Goal: Task Accomplishment & Management: Manage account settings

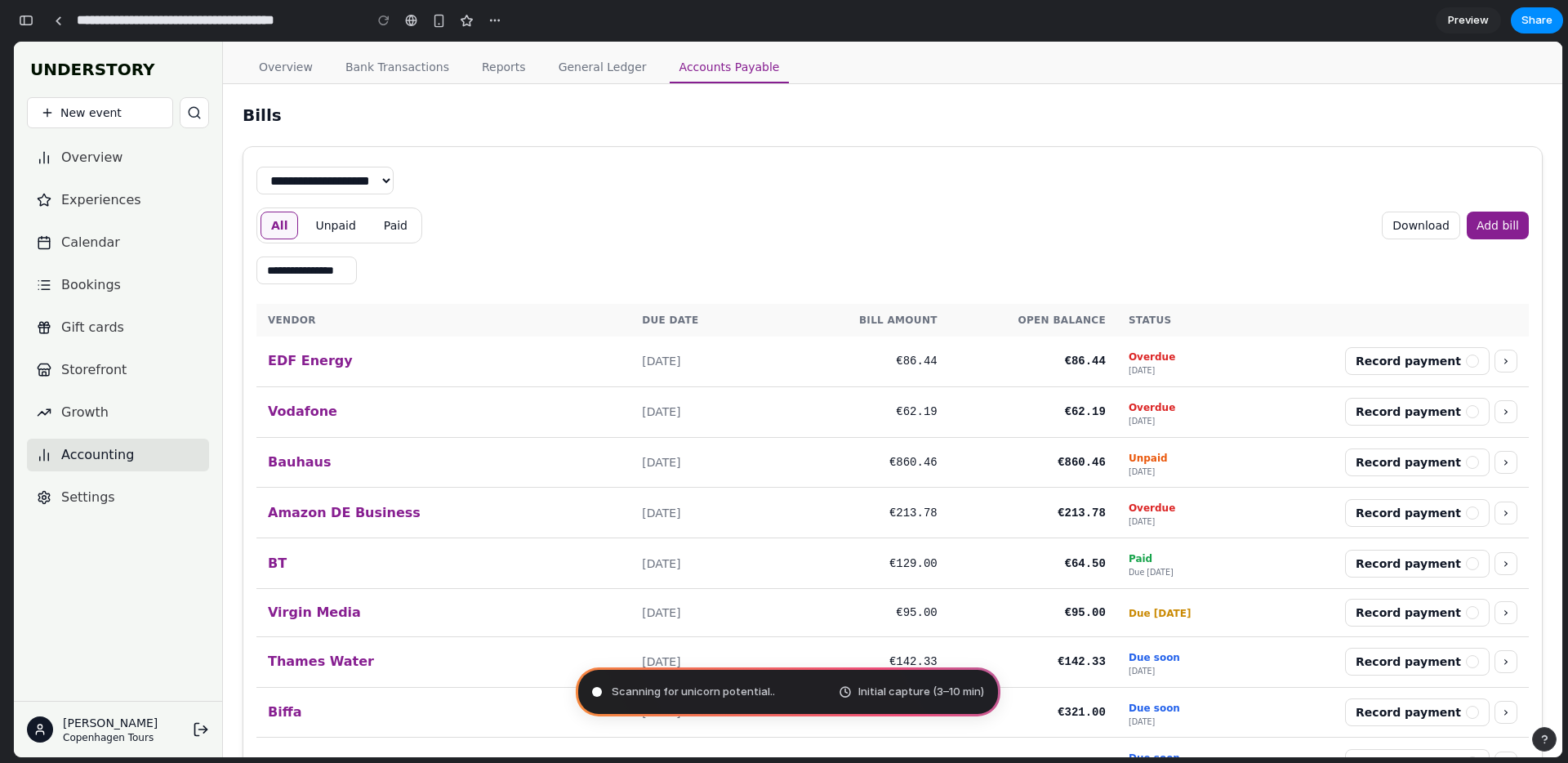
click at [34, 23] on button "button" at bounding box center [25, 20] width 26 height 26
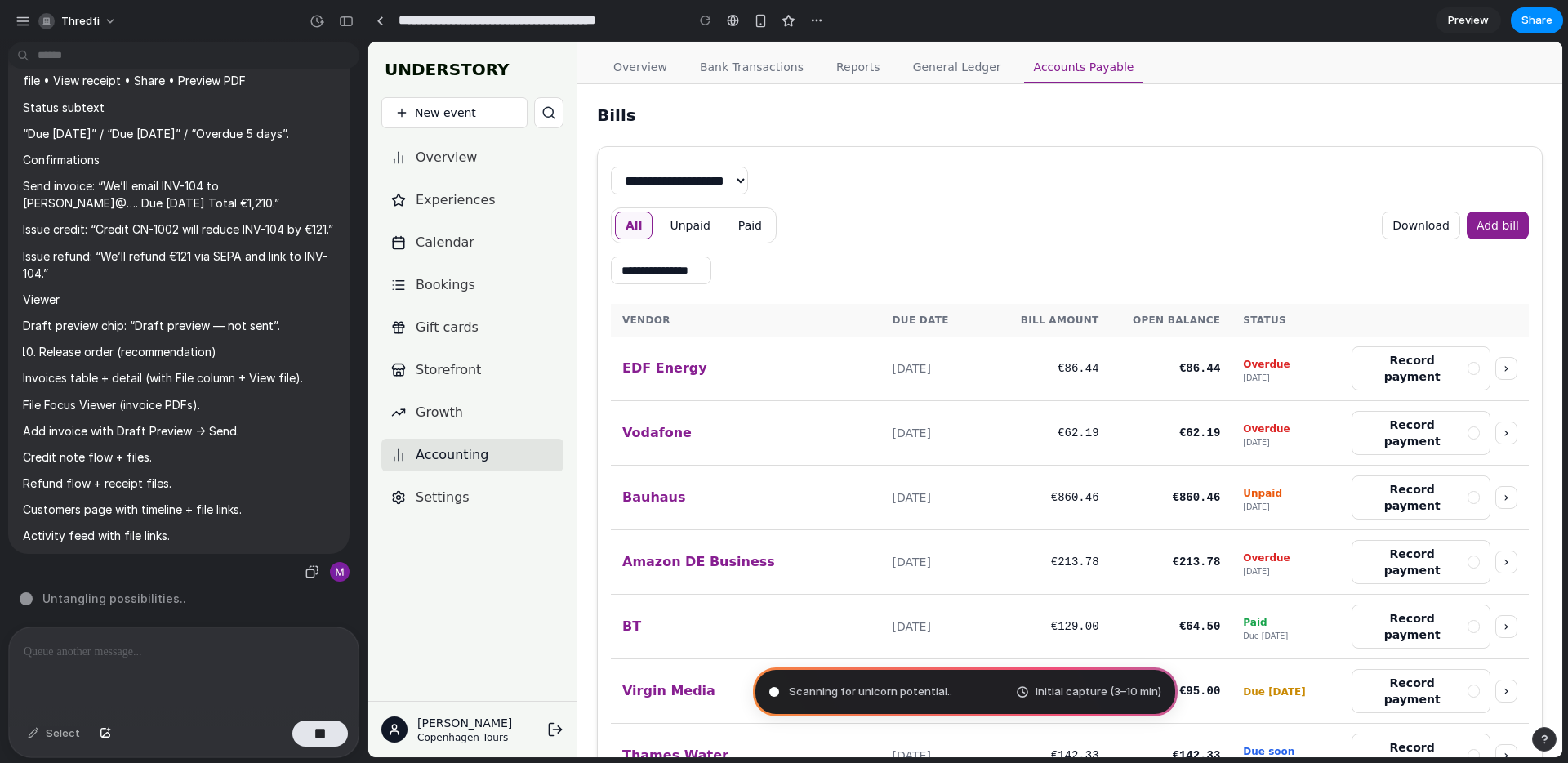
scroll to position [6982, 0]
click at [963, 693] on div "Scanning for unicorn potential Initial capture (3–10 min)" at bounding box center [965, 692] width 425 height 49
click at [840, 684] on span "Scanning for unicorn potential .." at bounding box center [871, 692] width 164 height 17
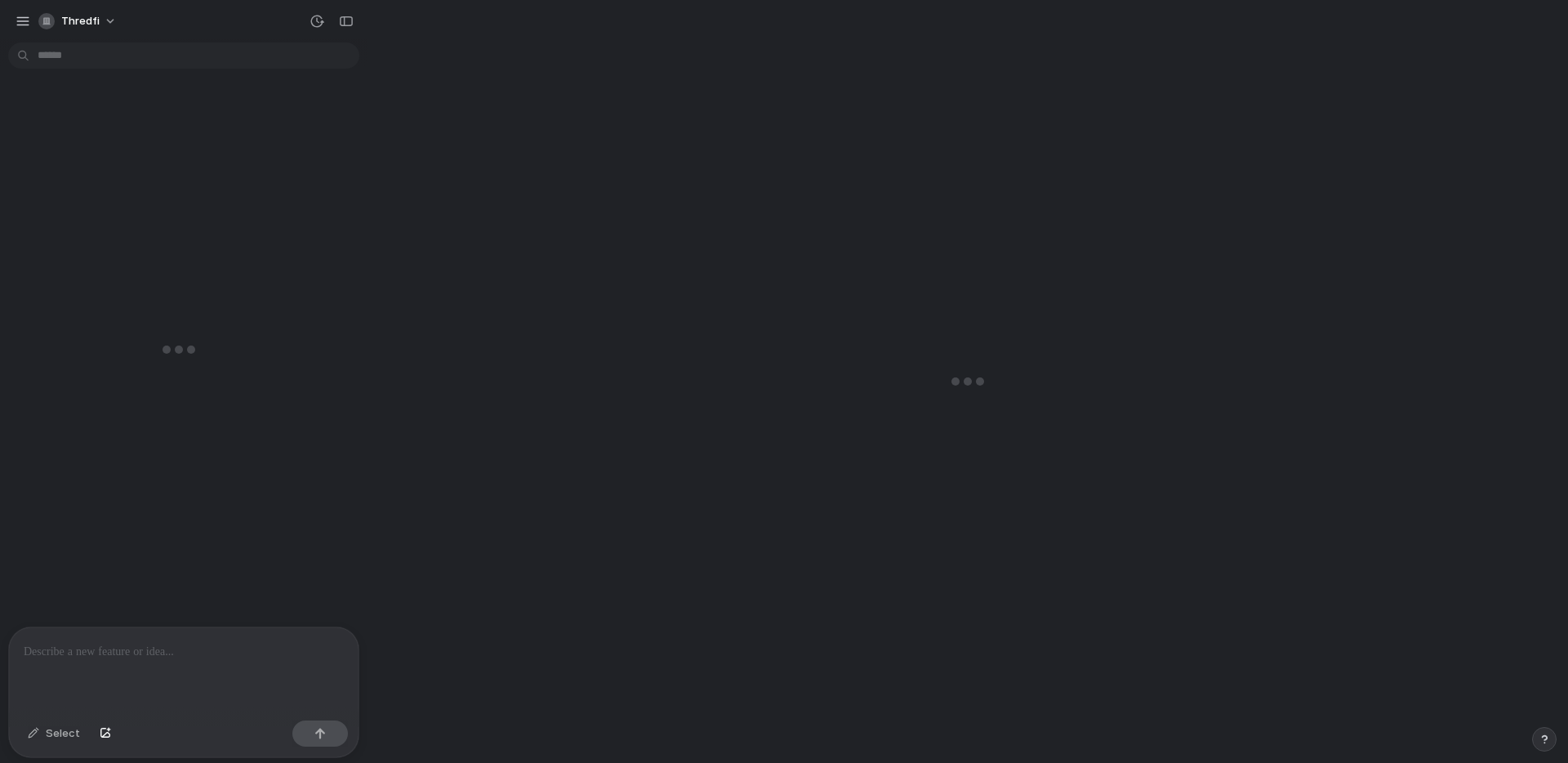
scroll to position [6982, 0]
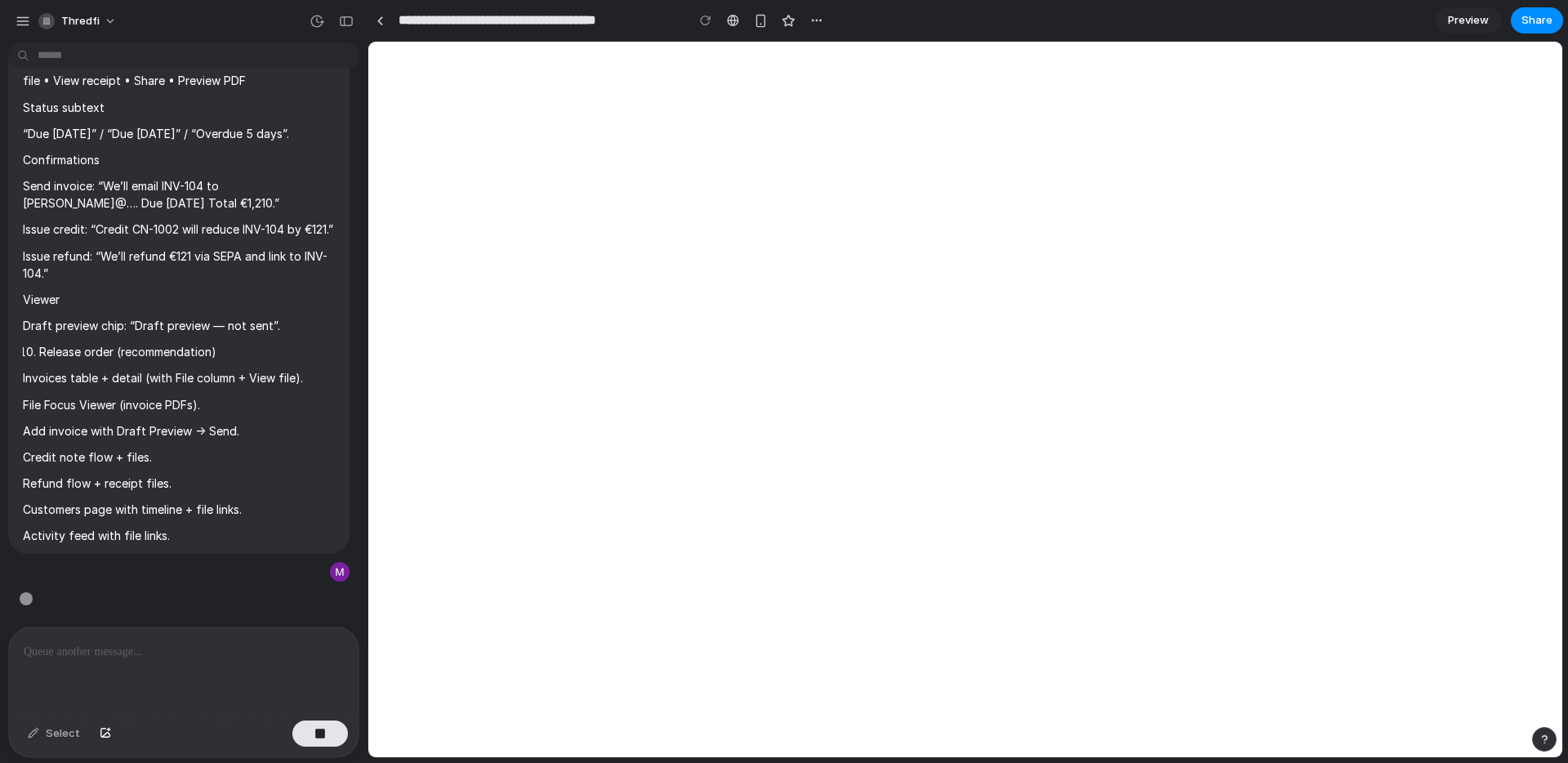
type input "**********"
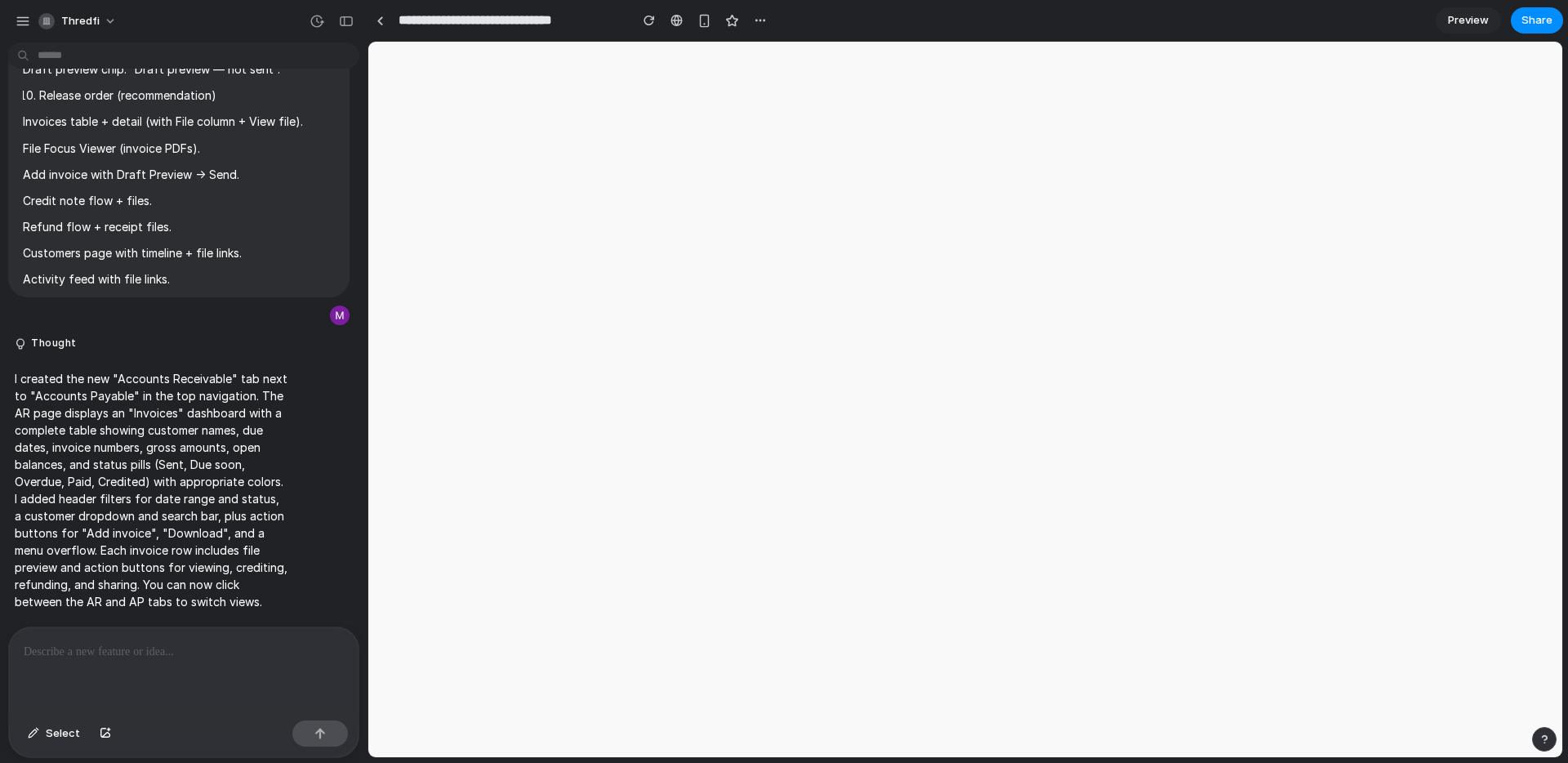
scroll to position [0, 0]
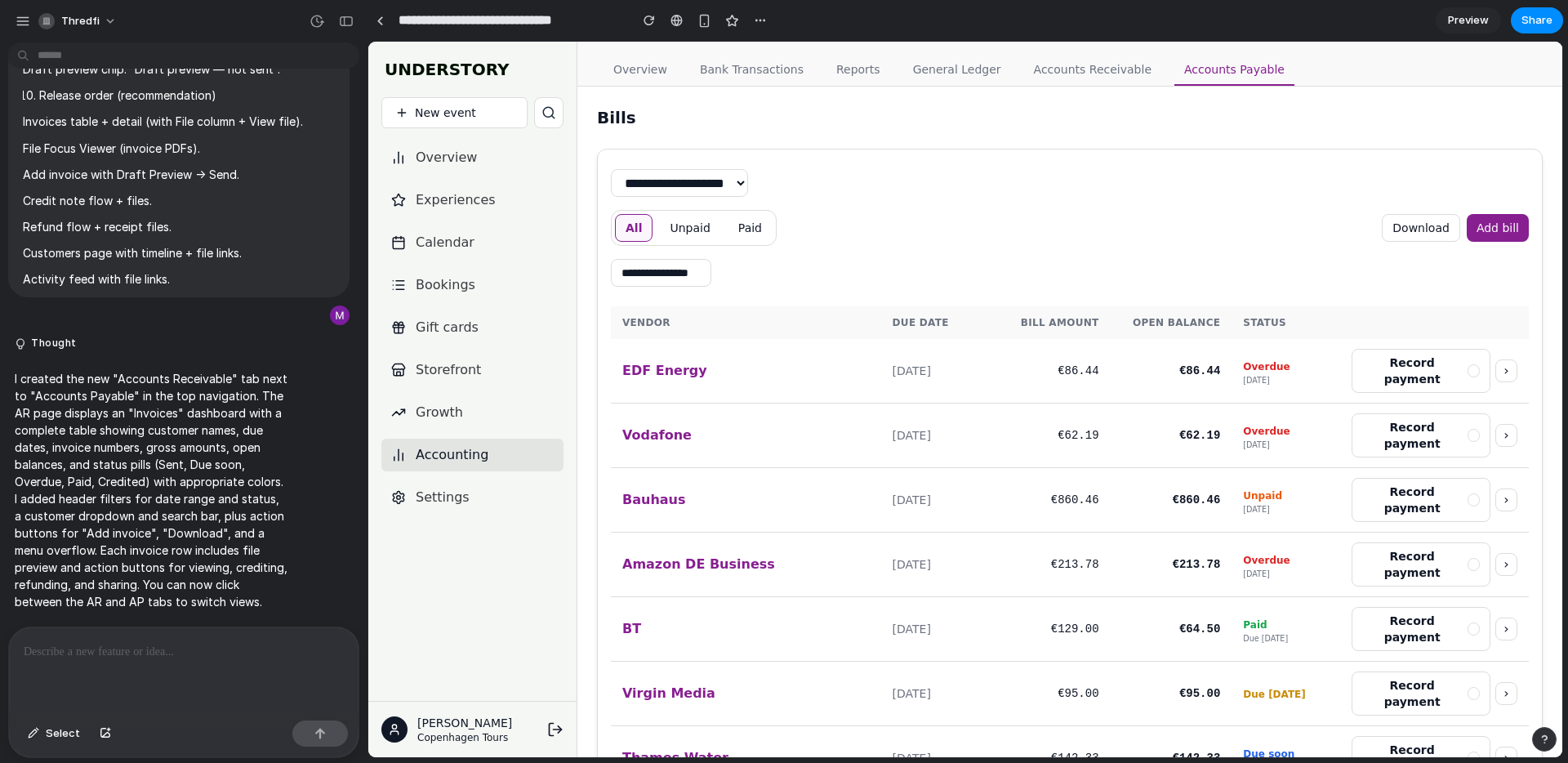
click at [1100, 77] on link "Accounts Receivable" at bounding box center [1092, 70] width 137 height 31
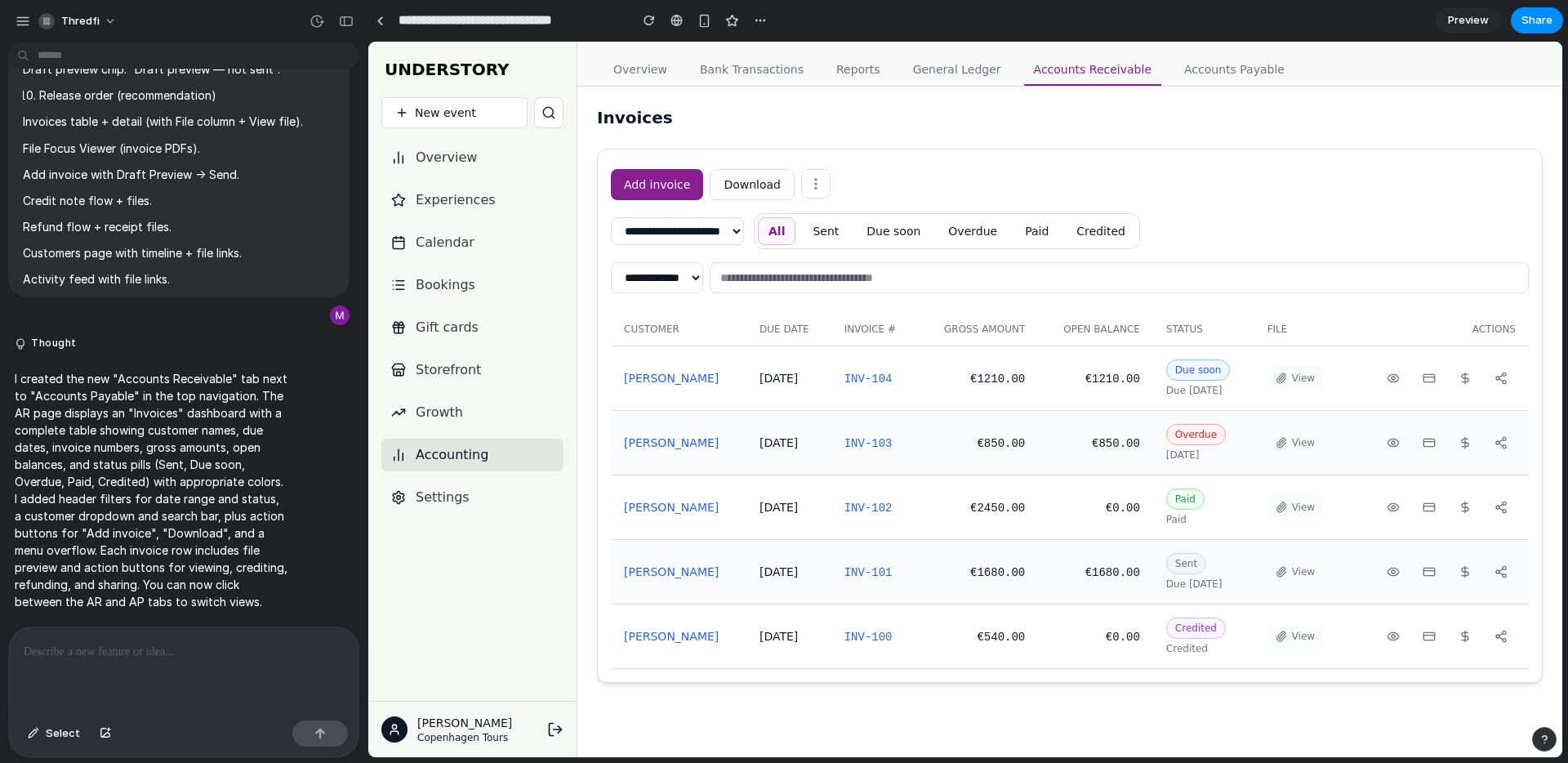
click at [717, 235] on select "**********" at bounding box center [677, 231] width 133 height 28
click at [657, 184] on button "Add invoice" at bounding box center [656, 185] width 93 height 31
click at [630, 173] on button "Add invoice" at bounding box center [656, 185] width 93 height 31
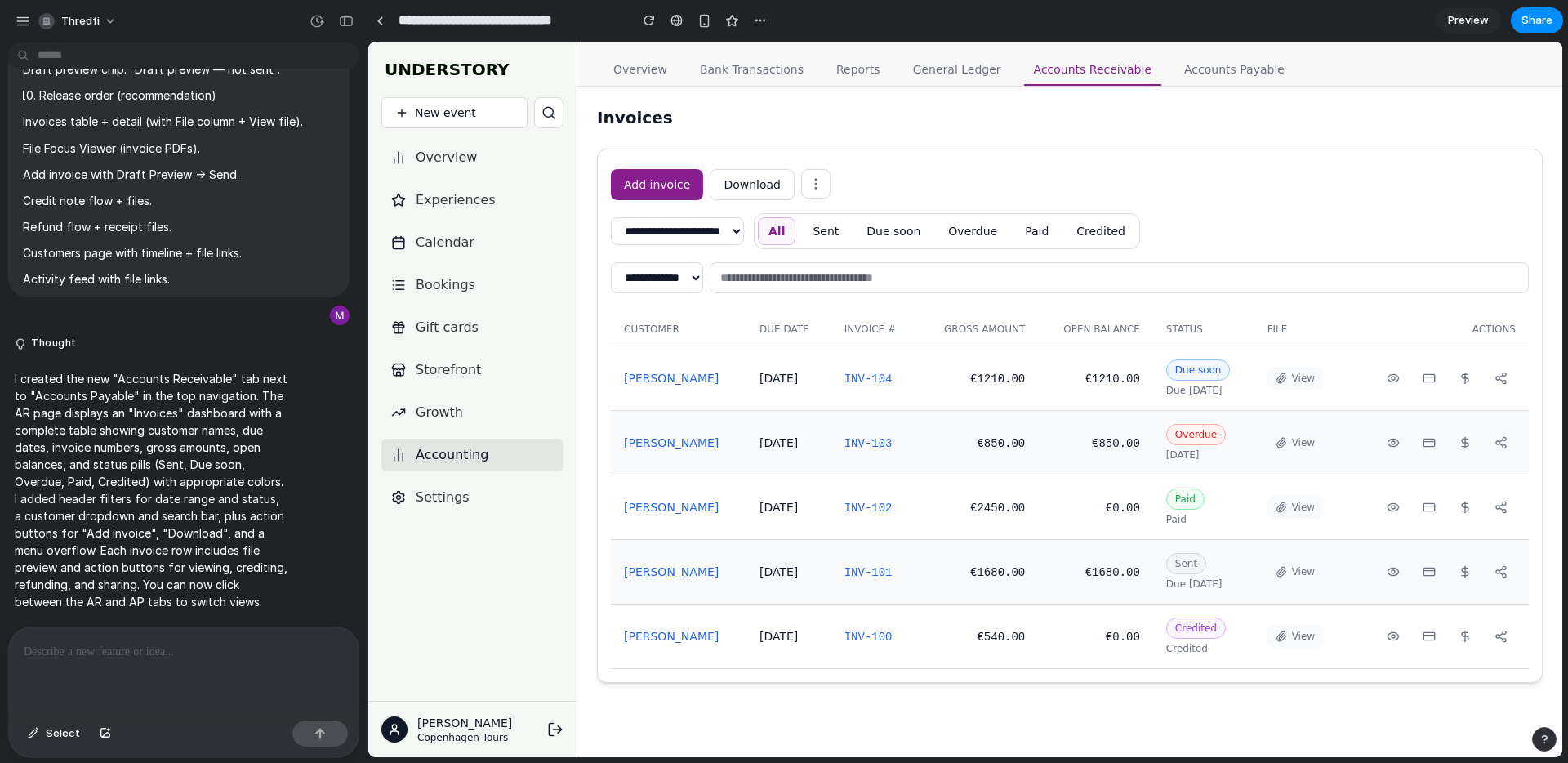
click at [633, 173] on button "Add invoice" at bounding box center [656, 185] width 93 height 31
click at [808, 187] on icon at bounding box center [815, 183] width 15 height 15
click at [810, 185] on icon at bounding box center [815, 183] width 15 height 15
click at [811, 185] on icon at bounding box center [815, 183] width 15 height 15
click at [1136, 235] on button "Credited" at bounding box center [1101, 231] width 70 height 28
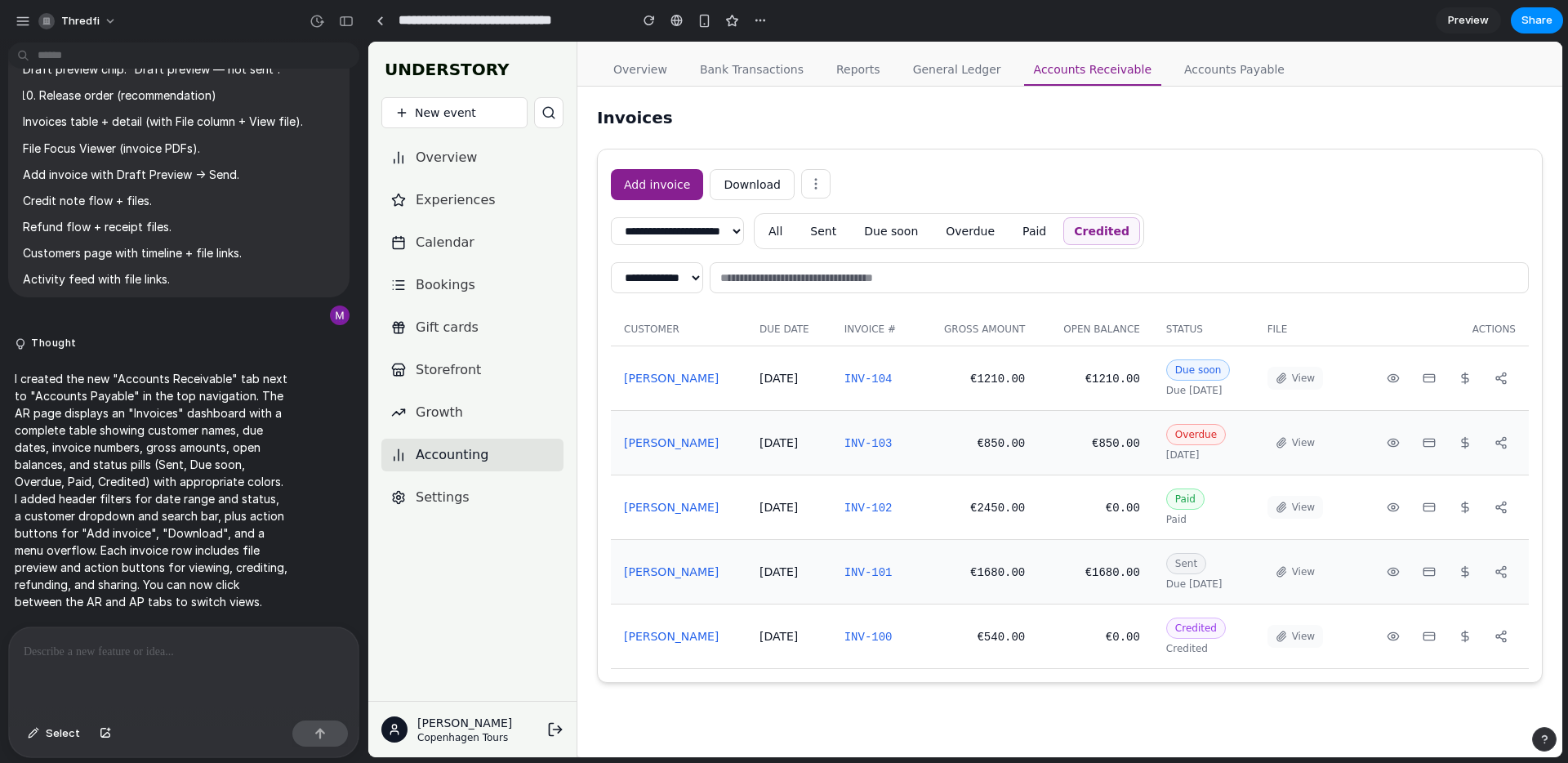
click at [1138, 232] on button "Credited" at bounding box center [1101, 231] width 77 height 28
drag, startPoint x: 1027, startPoint y: 233, endPoint x: 938, endPoint y: 236, distance: 89.1
click at [1005, 233] on button "Overdue" at bounding box center [970, 231] width 70 height 28
click at [793, 241] on button "All" at bounding box center [775, 231] width 35 height 28
click at [796, 238] on button "All" at bounding box center [776, 231] width 38 height 28
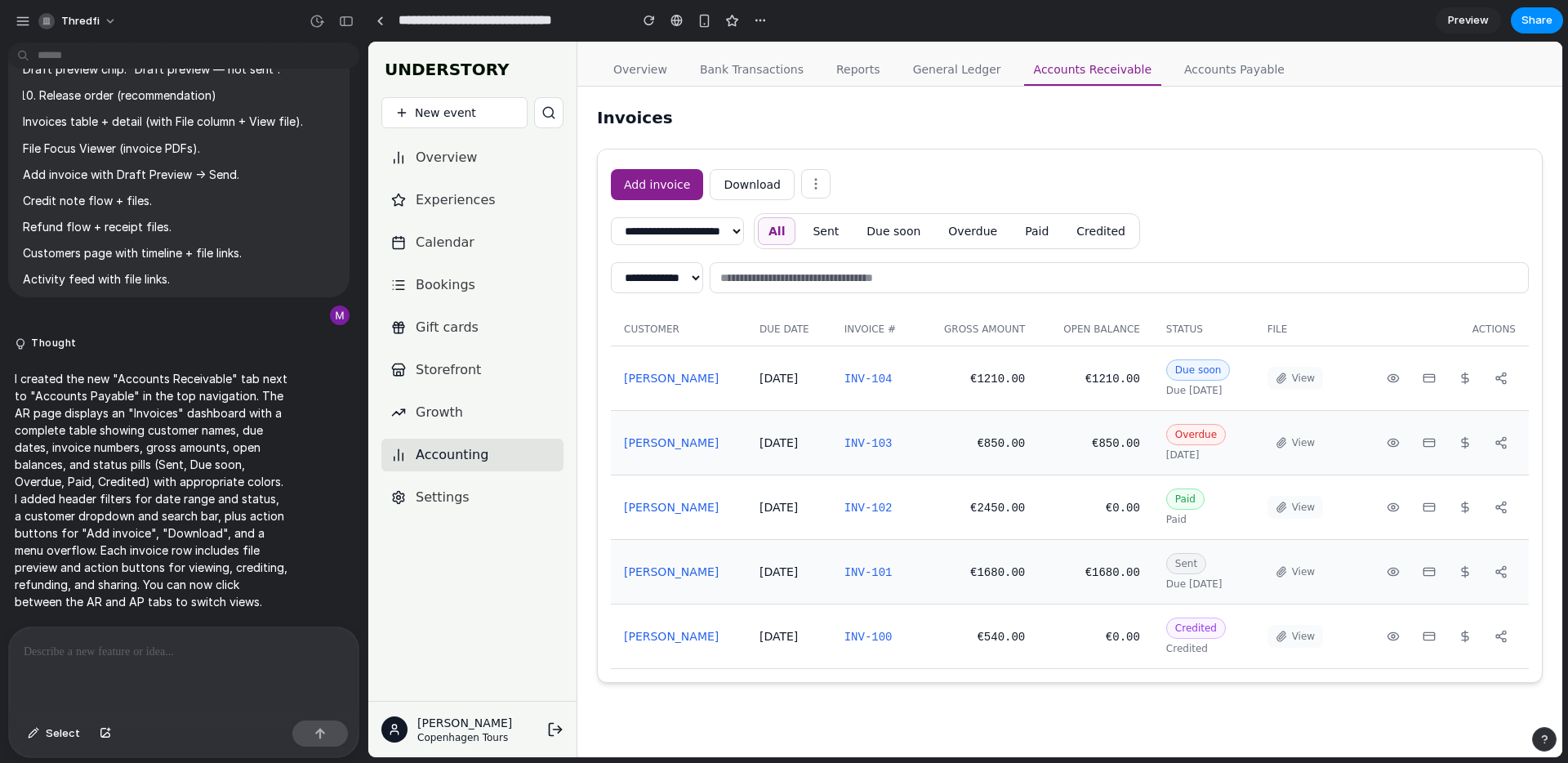
click at [849, 233] on button "Sent" at bounding box center [825, 231] width 48 height 28
click at [793, 233] on button "All" at bounding box center [775, 231] width 35 height 28
click at [808, 176] on icon at bounding box center [815, 183] width 15 height 15
click at [1508, 331] on th "Actions" at bounding box center [1437, 329] width 183 height 33
click at [1506, 331] on th "Actions" at bounding box center [1437, 329] width 183 height 33
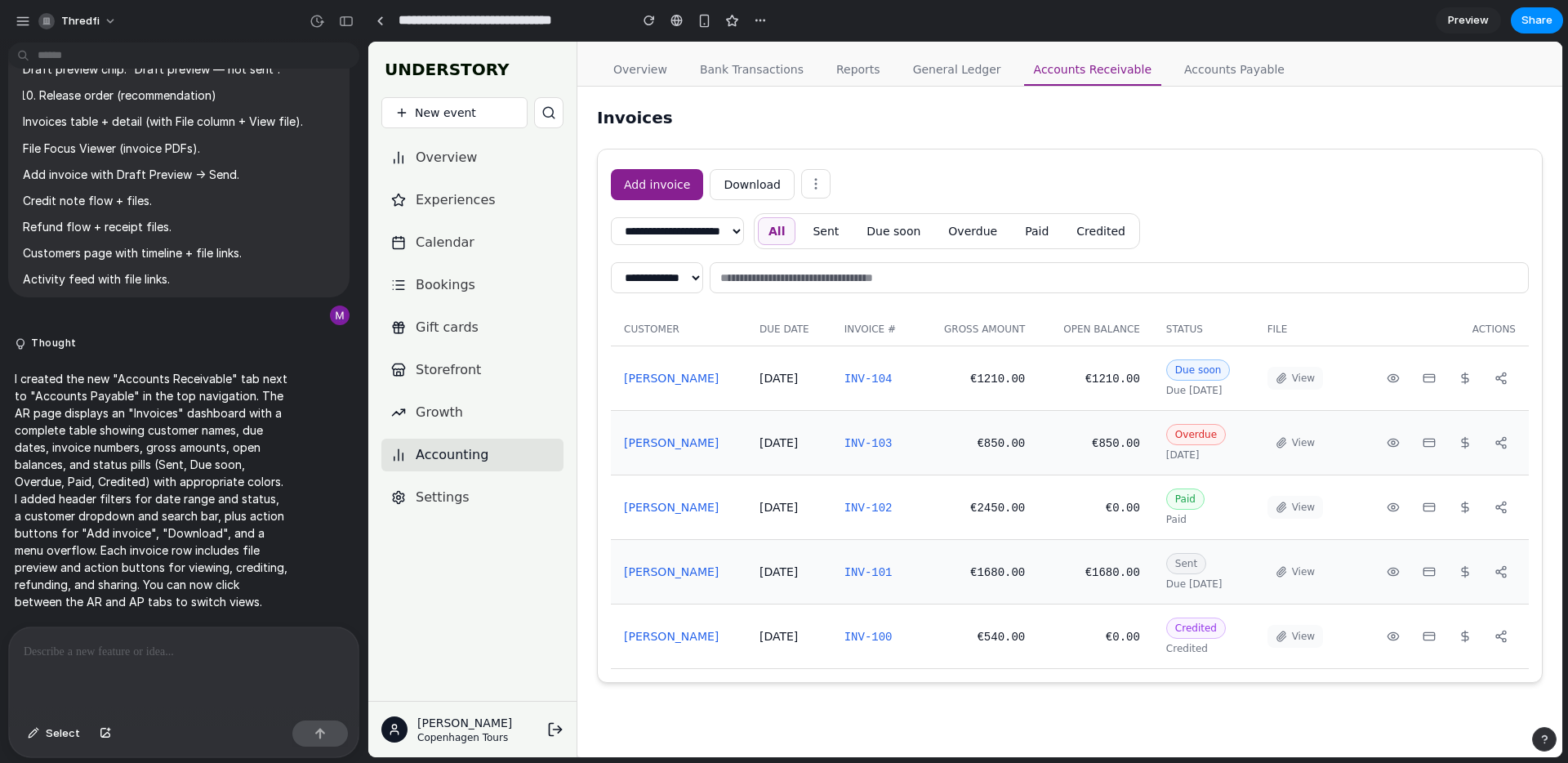
click at [1505, 331] on th "Actions" at bounding box center [1437, 329] width 183 height 33
click at [1504, 331] on th "Actions" at bounding box center [1437, 329] width 183 height 33
drag, startPoint x: 1504, startPoint y: 331, endPoint x: 1504, endPoint y: 316, distance: 15.0
click at [1504, 331] on th "Actions" at bounding box center [1437, 329] width 183 height 33
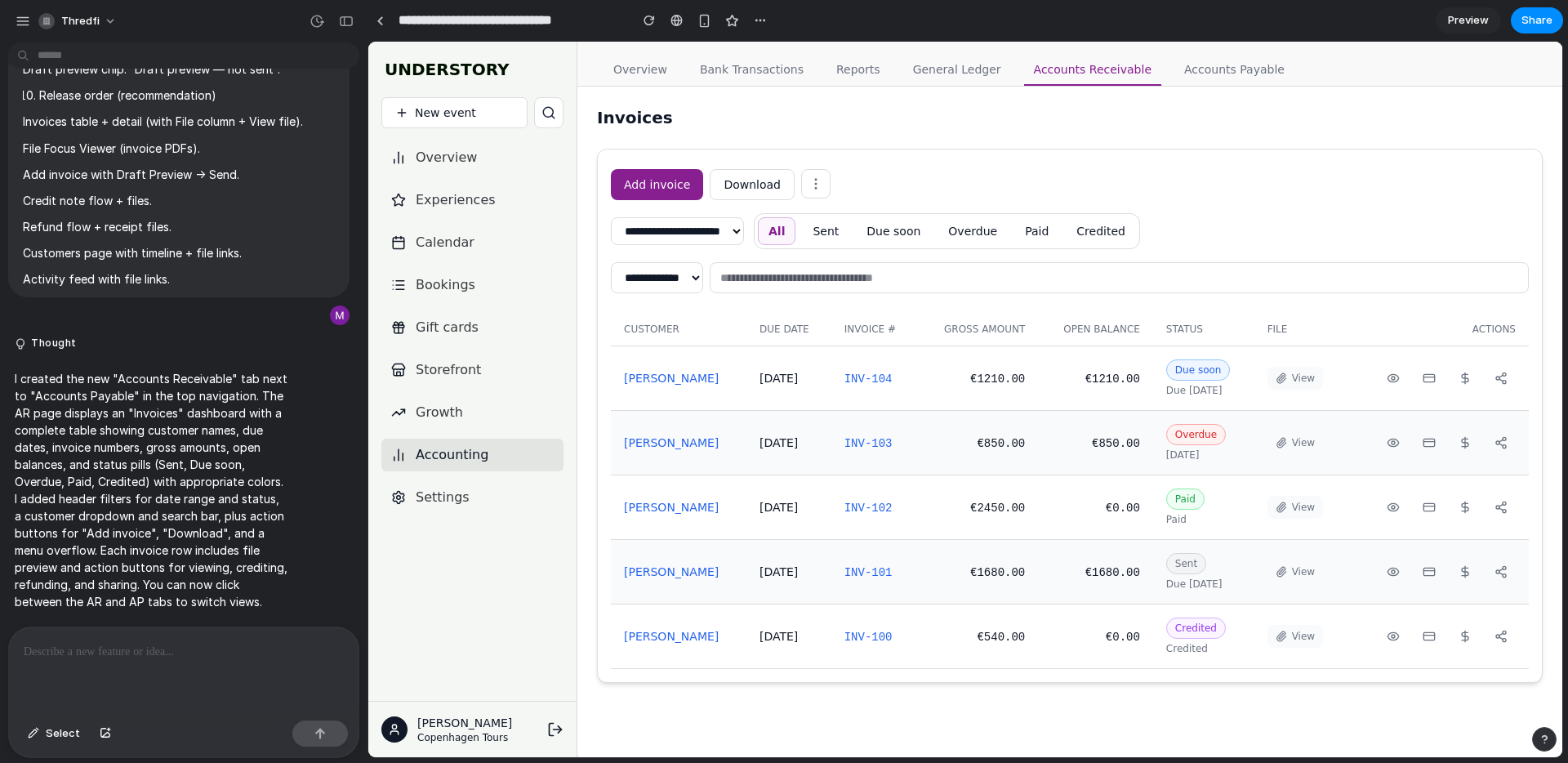
click at [1054, 188] on div "Add invoice Download" at bounding box center [1069, 185] width 917 height 31
click at [645, 172] on button "Add invoice" at bounding box center [656, 185] width 93 height 31
click at [650, 177] on button "Add invoice" at bounding box center [656, 185] width 93 height 31
click at [650, 176] on button "Add invoice" at bounding box center [656, 185] width 93 height 31
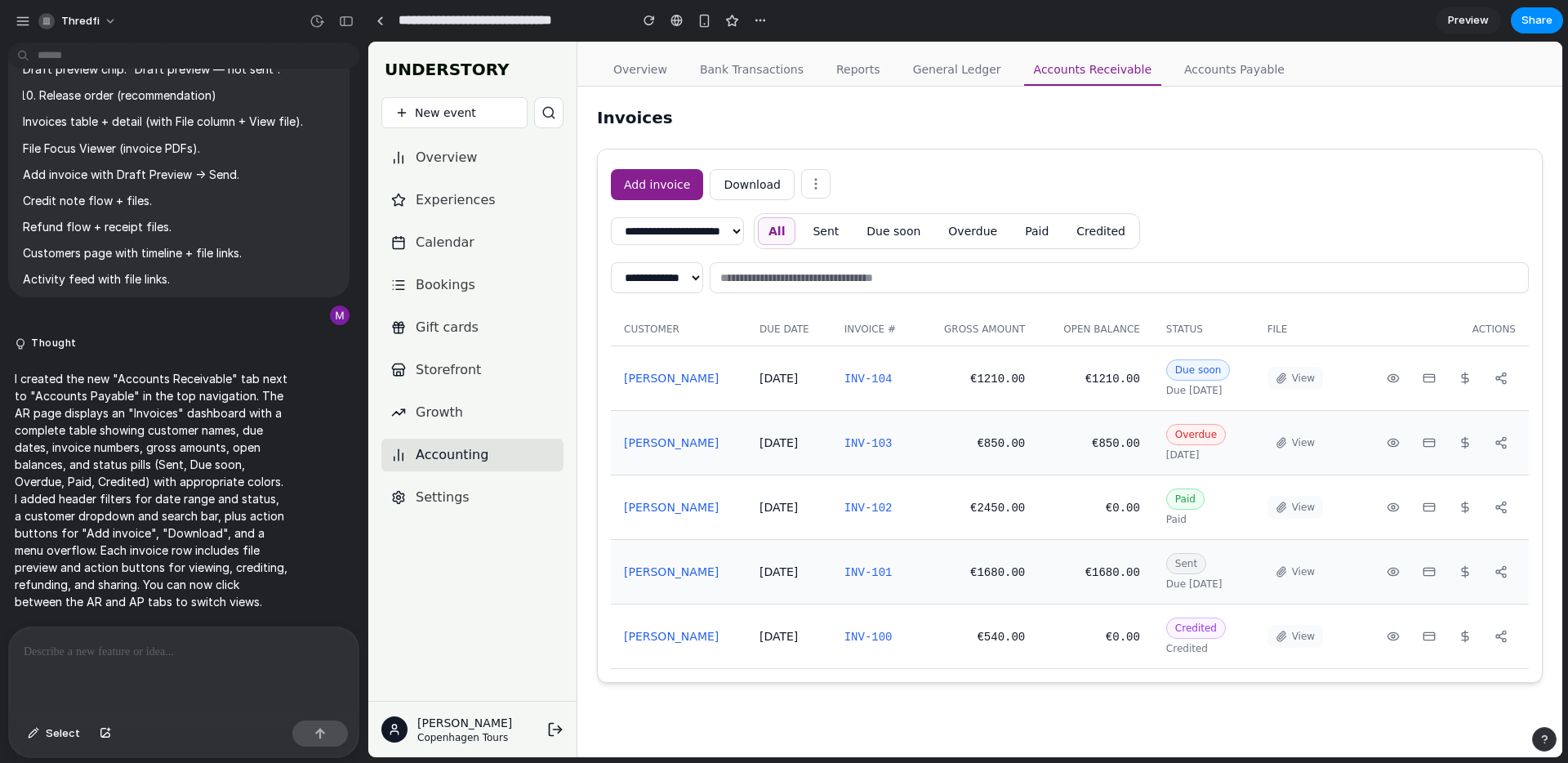
click at [771, 196] on button "Download" at bounding box center [752, 185] width 85 height 31
click at [808, 188] on icon at bounding box center [815, 183] width 15 height 15
click at [695, 385] on td "[PERSON_NAME]" at bounding box center [678, 378] width 135 height 64
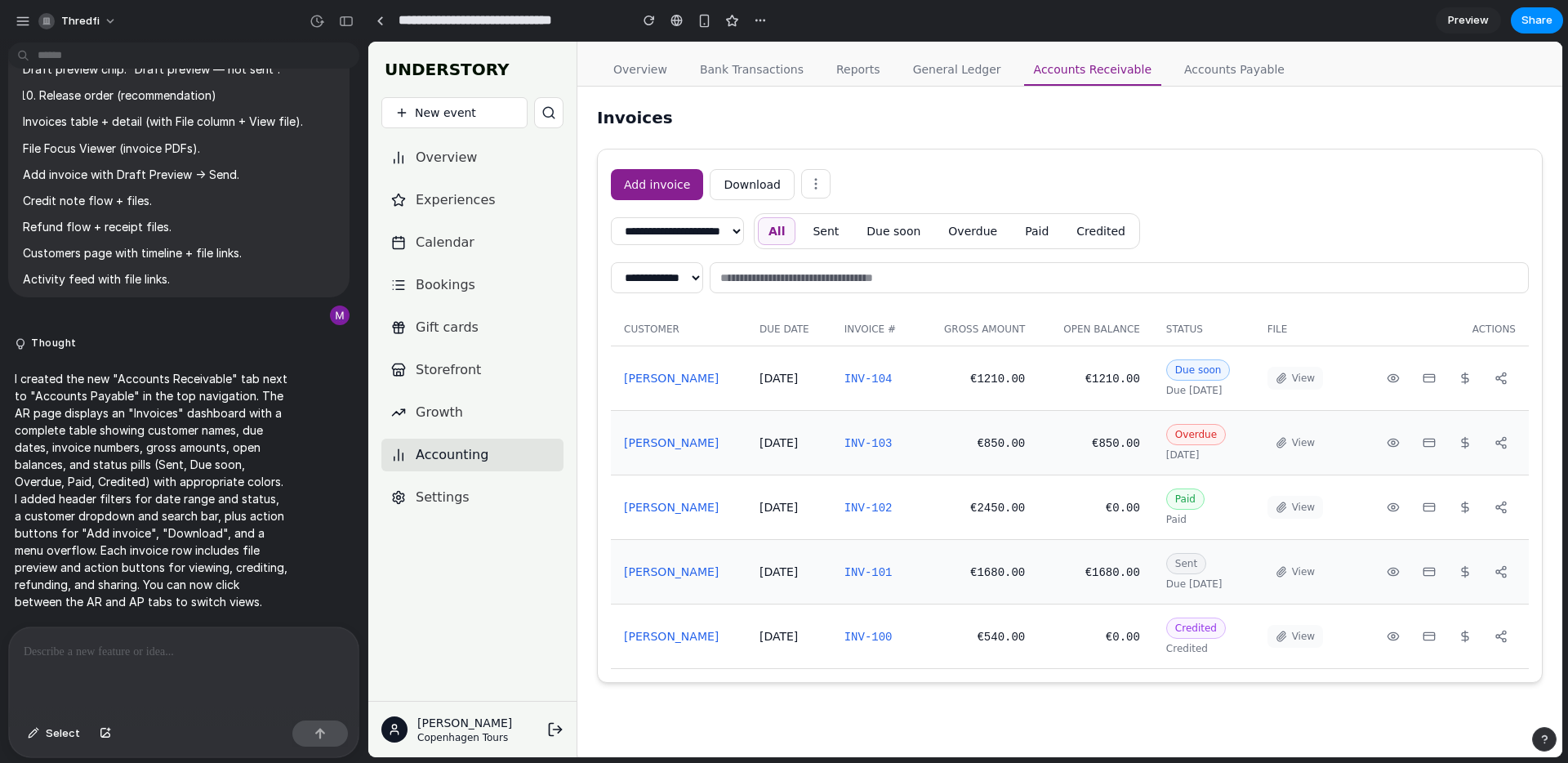
click at [677, 384] on link "[PERSON_NAME]" at bounding box center [671, 377] width 94 height 13
click at [685, 378] on link "[PERSON_NAME]" at bounding box center [671, 377] width 94 height 13
drag, startPoint x: 835, startPoint y: 372, endPoint x: 853, endPoint y: 374, distance: 18.1
click at [832, 372] on td "[DATE]" at bounding box center [788, 378] width 85 height 64
click at [866, 375] on link "INV-104" at bounding box center [868, 378] width 48 height 13
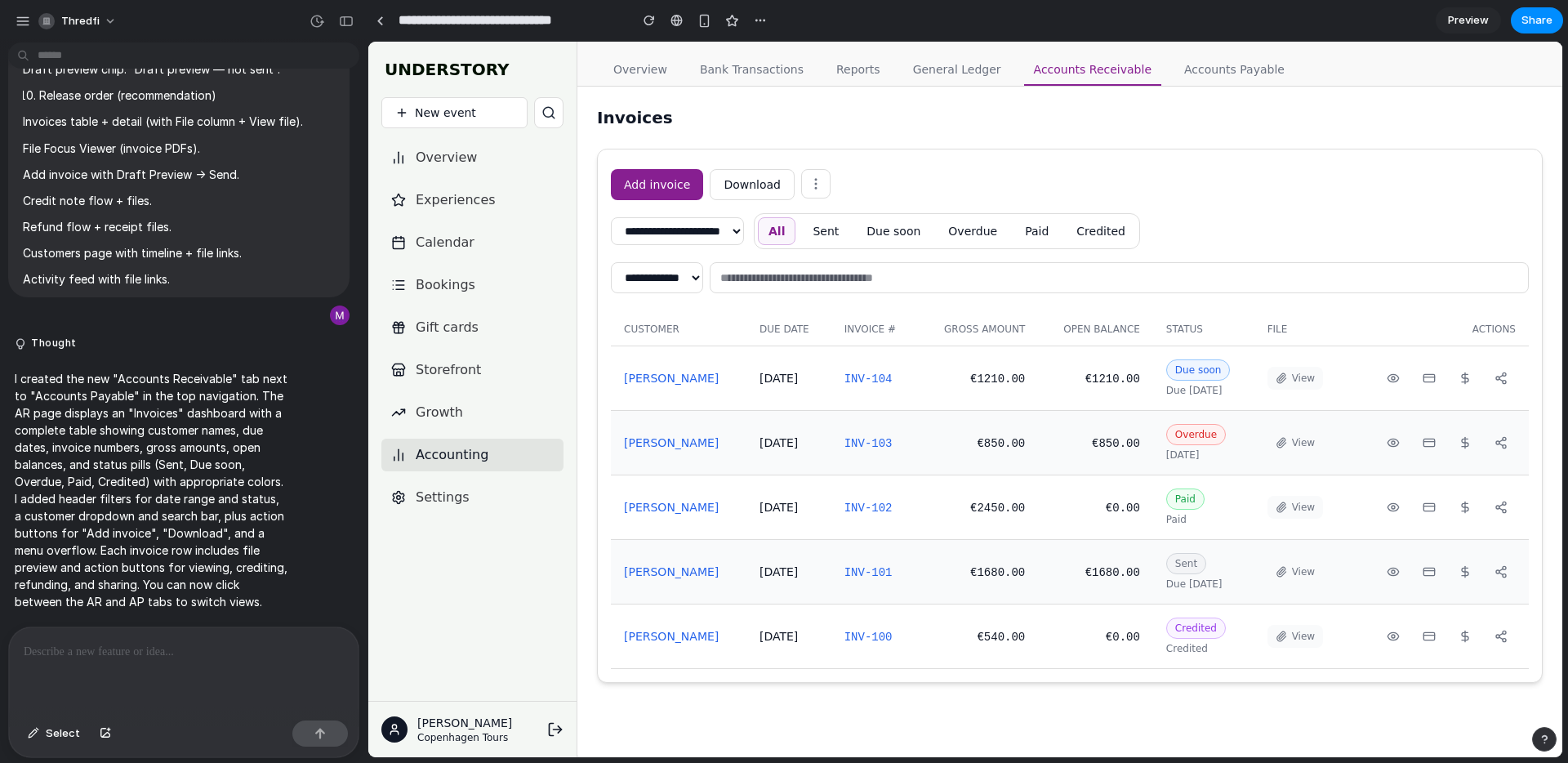
drag, startPoint x: 965, startPoint y: 374, endPoint x: 997, endPoint y: 374, distance: 32.0
click at [965, 374] on td "€ 1210.00" at bounding box center [977, 378] width 120 height 64
click at [1003, 374] on span "€ 1210.00" at bounding box center [997, 378] width 55 height 13
drag, startPoint x: 1003, startPoint y: 374, endPoint x: 1150, endPoint y: 379, distance: 147.1
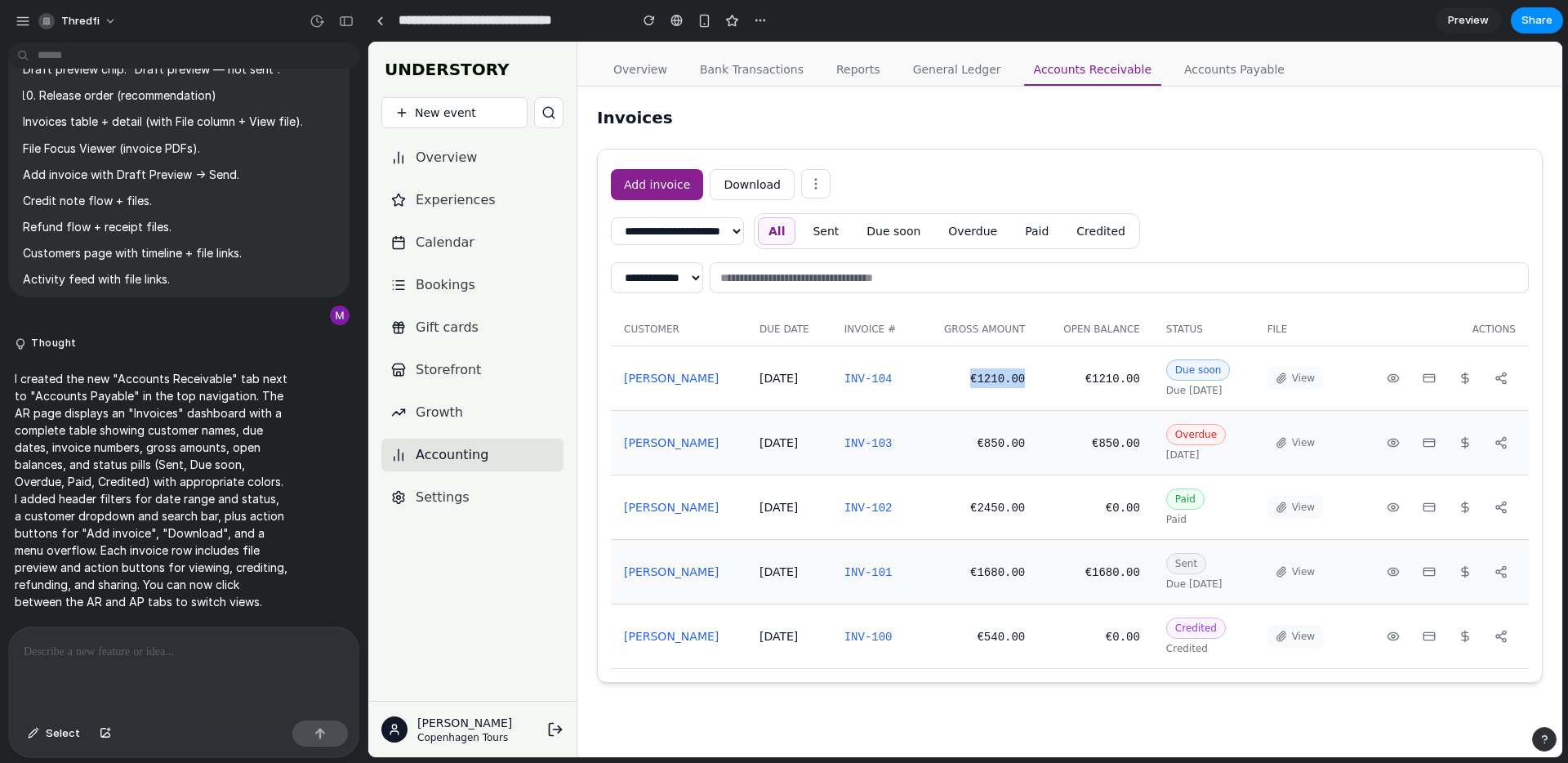
click at [1006, 374] on span "€ 1210.00" at bounding box center [997, 378] width 55 height 13
drag, startPoint x: 1155, startPoint y: 377, endPoint x: 1182, endPoint y: 374, distance: 27.2
click at [1161, 376] on tr "Sophia Chen 31/10/2024 INV-104 € 1210.00 € 1210.00 Due soon Due in 3 days View" at bounding box center [1069, 378] width 917 height 64
click at [1182, 374] on span "Due soon" at bounding box center [1198, 370] width 64 height 21
drag, startPoint x: 1295, startPoint y: 381, endPoint x: 1276, endPoint y: 379, distance: 19.1
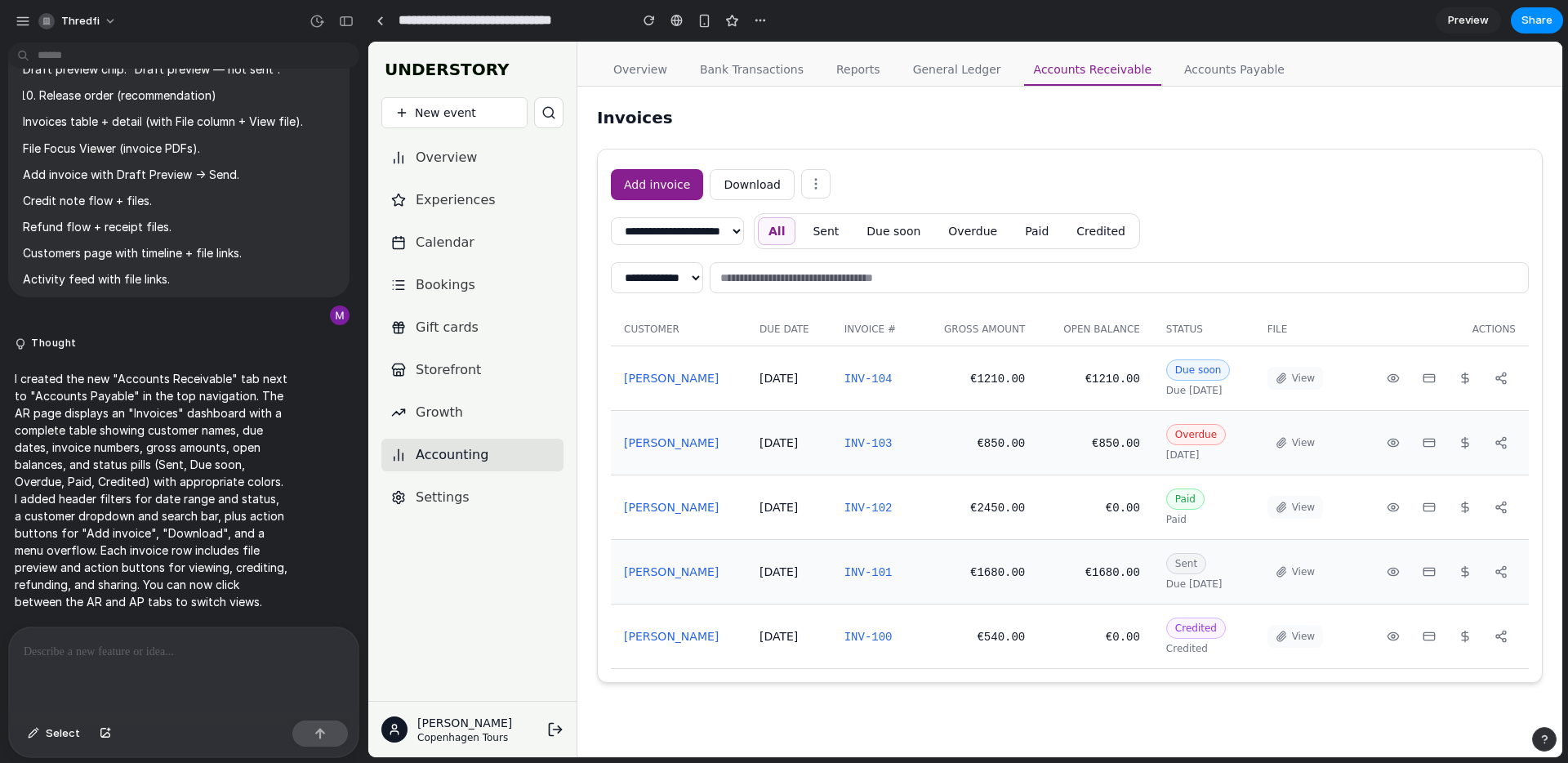
click at [1295, 381] on button "View" at bounding box center [1294, 377] width 56 height 22
click at [1463, 377] on icon at bounding box center [1464, 377] width 13 height 13
click at [1424, 382] on rect at bounding box center [1428, 378] width 11 height 8
click at [1387, 381] on icon at bounding box center [1393, 377] width 13 height 13
click at [1505, 384] on circle at bounding box center [1504, 382] width 3 height 3
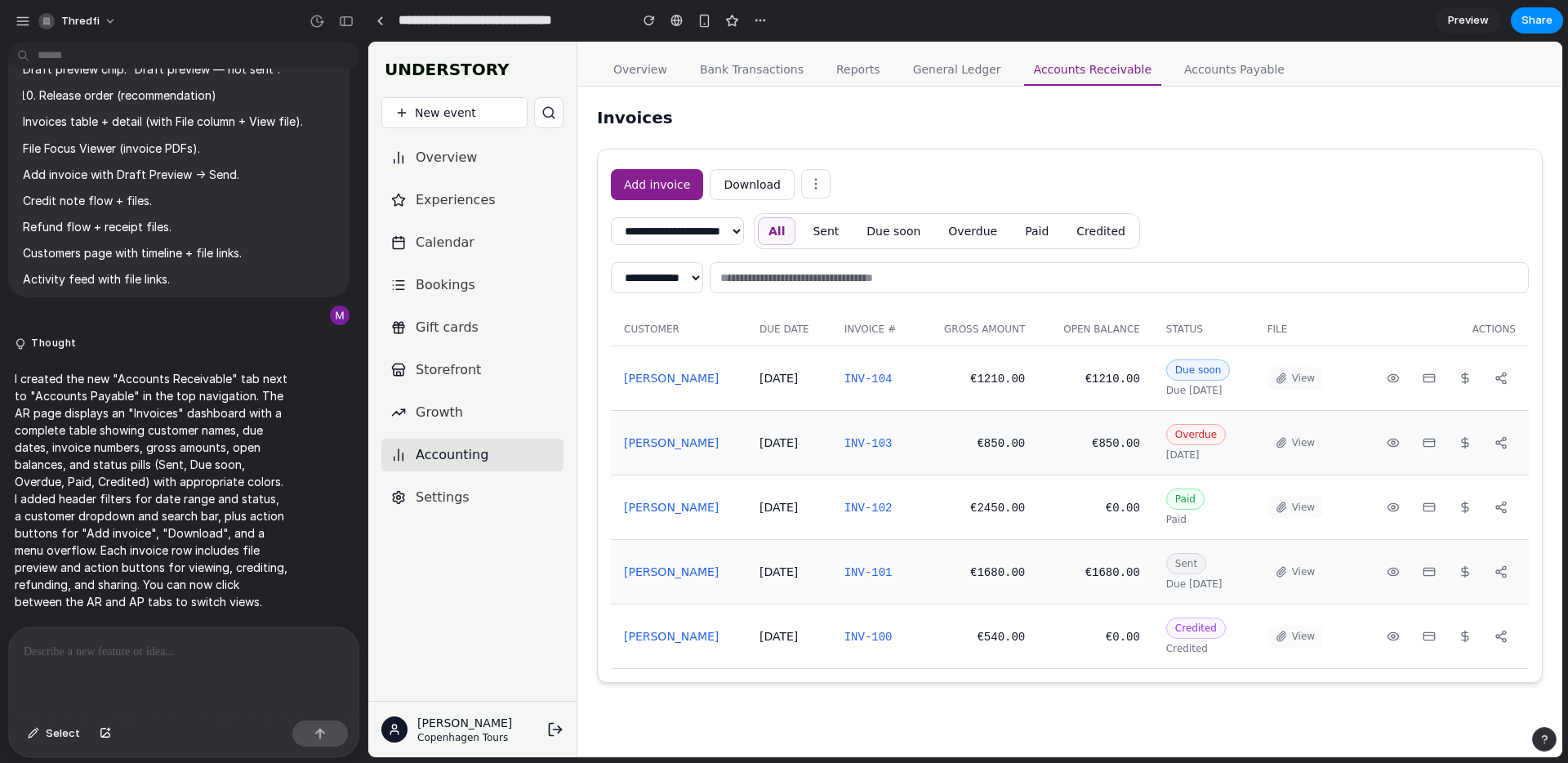
click at [653, 182] on button "Add invoice" at bounding box center [656, 185] width 93 height 31
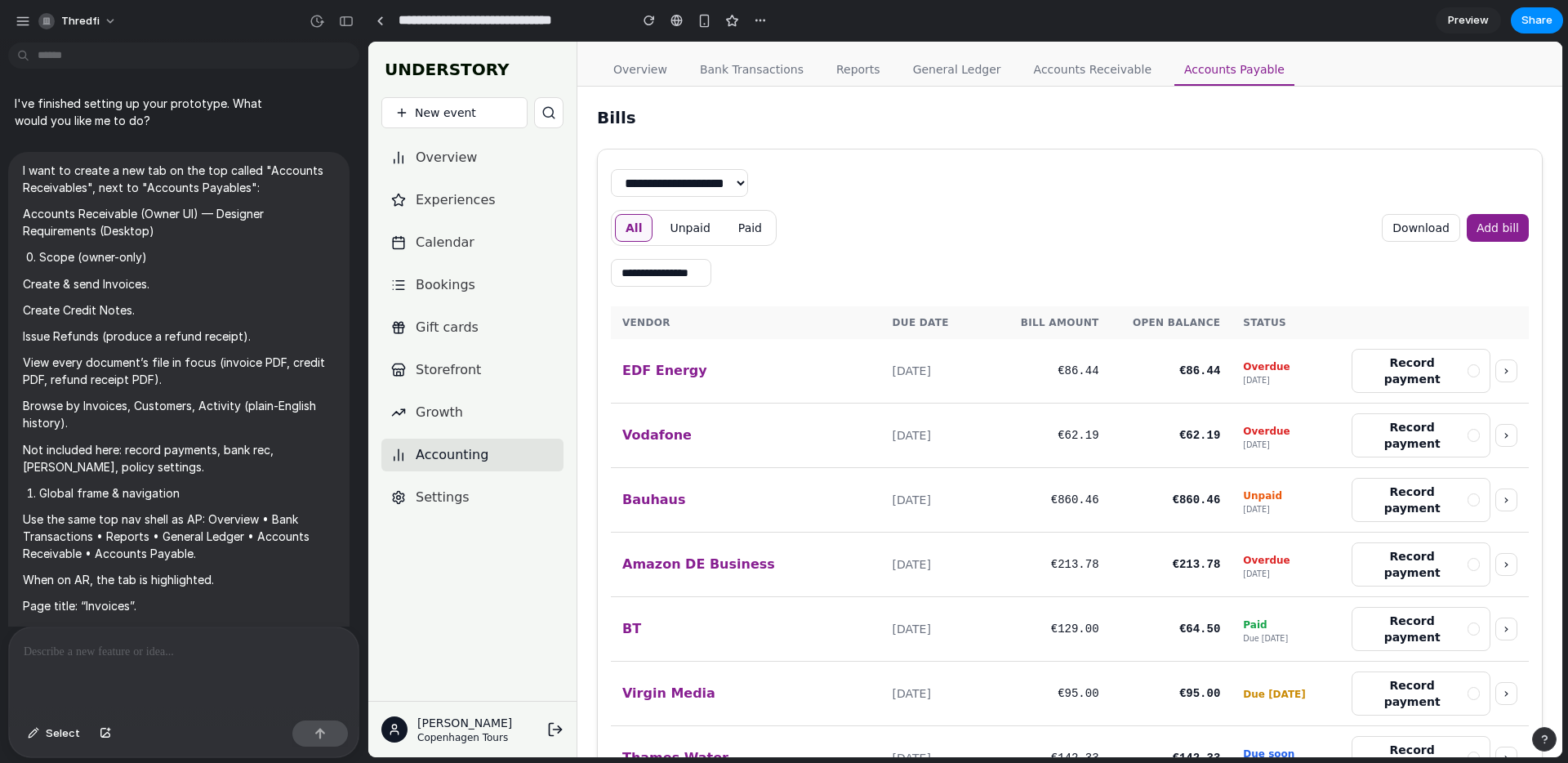
scroll to position [7239, 0]
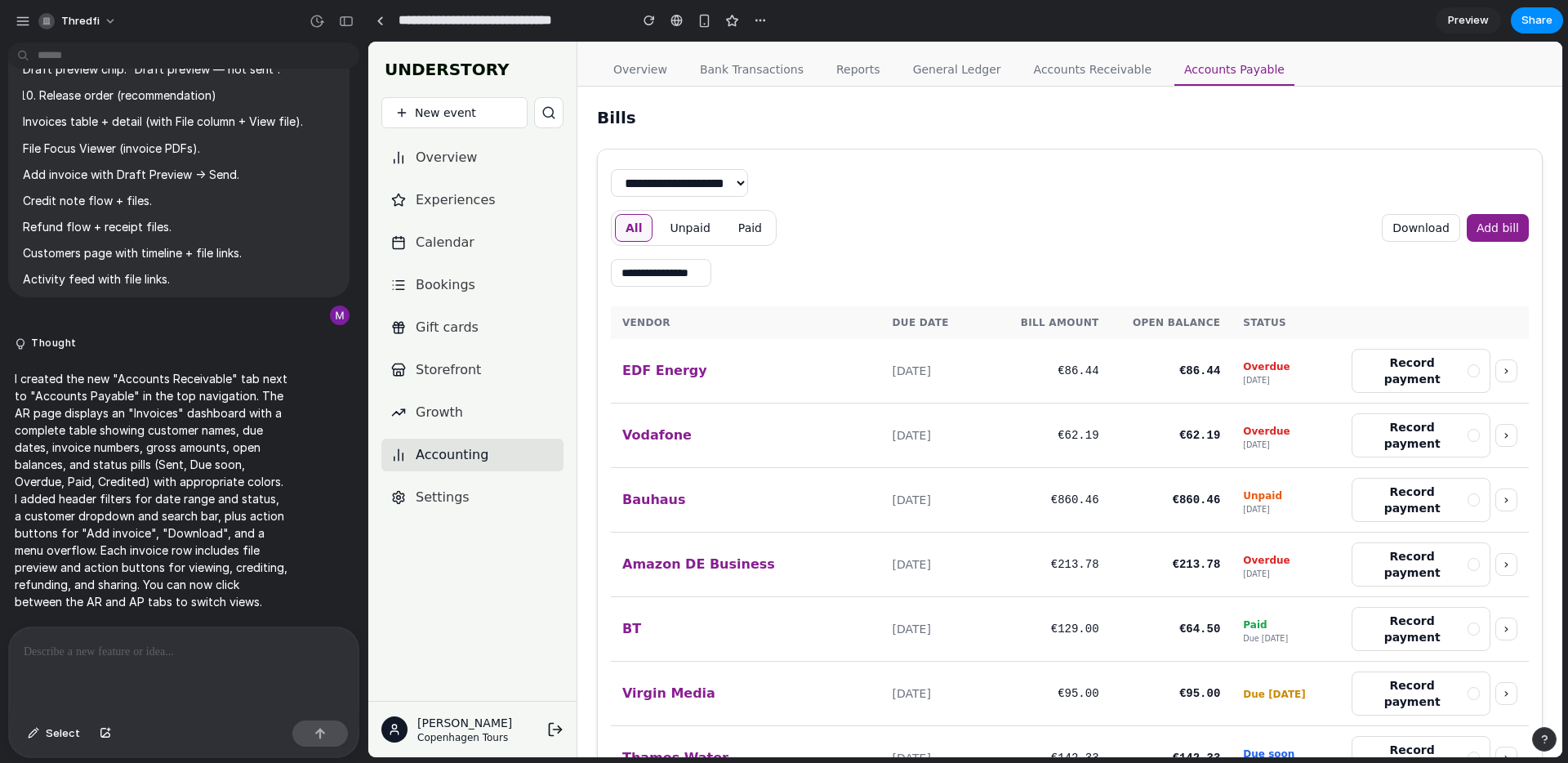
click at [1050, 74] on link "Accounts Receivable" at bounding box center [1092, 70] width 137 height 31
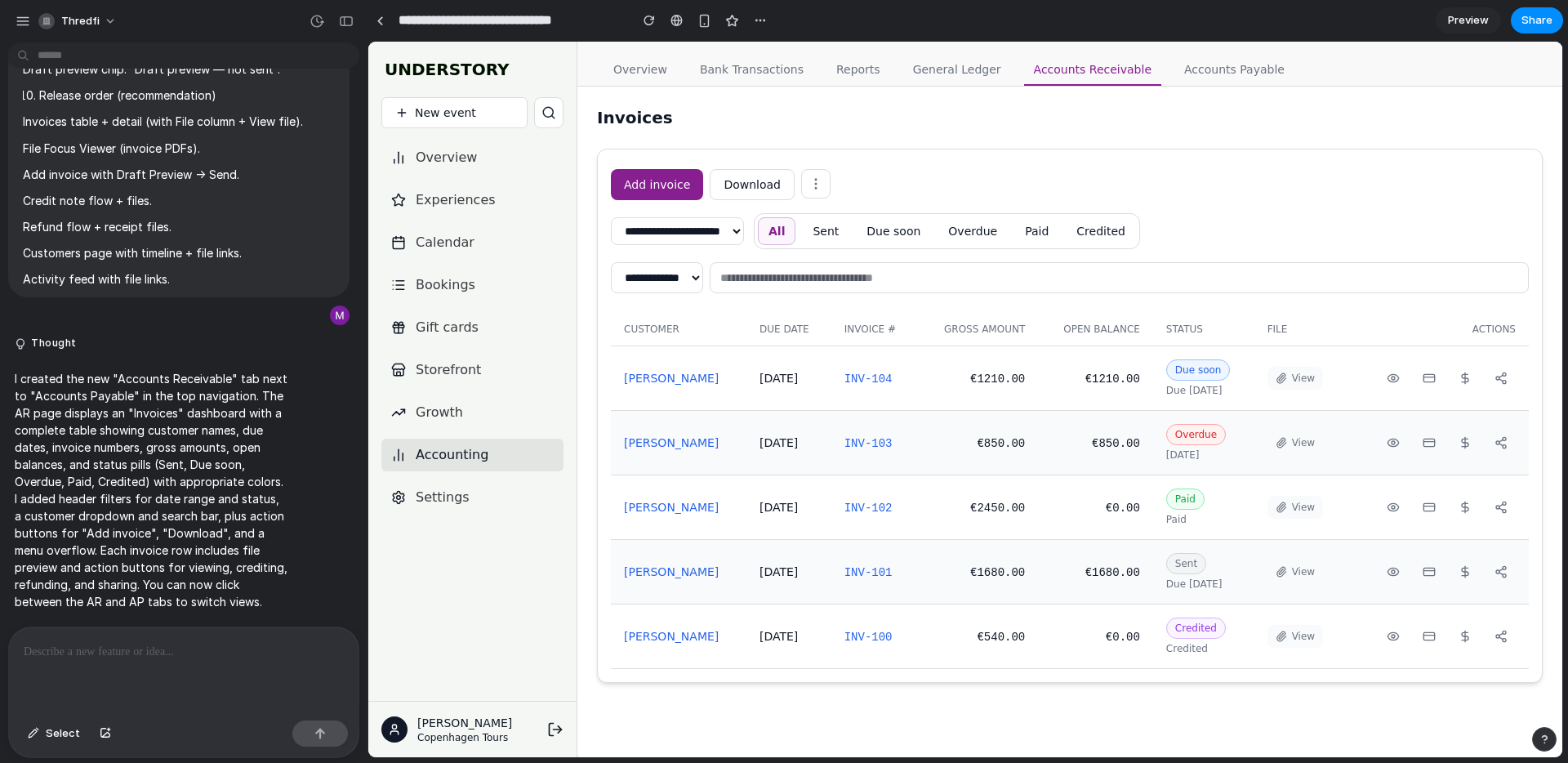
click at [849, 237] on button "Sent" at bounding box center [825, 231] width 48 height 28
drag, startPoint x: 929, startPoint y: 230, endPoint x: 963, endPoint y: 235, distance: 34.4
click at [929, 230] on button "Due soon" at bounding box center [894, 231] width 75 height 28
click at [992, 235] on button "Overdue" at bounding box center [977, 231] width 70 height 28
click at [1054, 233] on button "Paid" at bounding box center [1040, 231] width 45 height 28
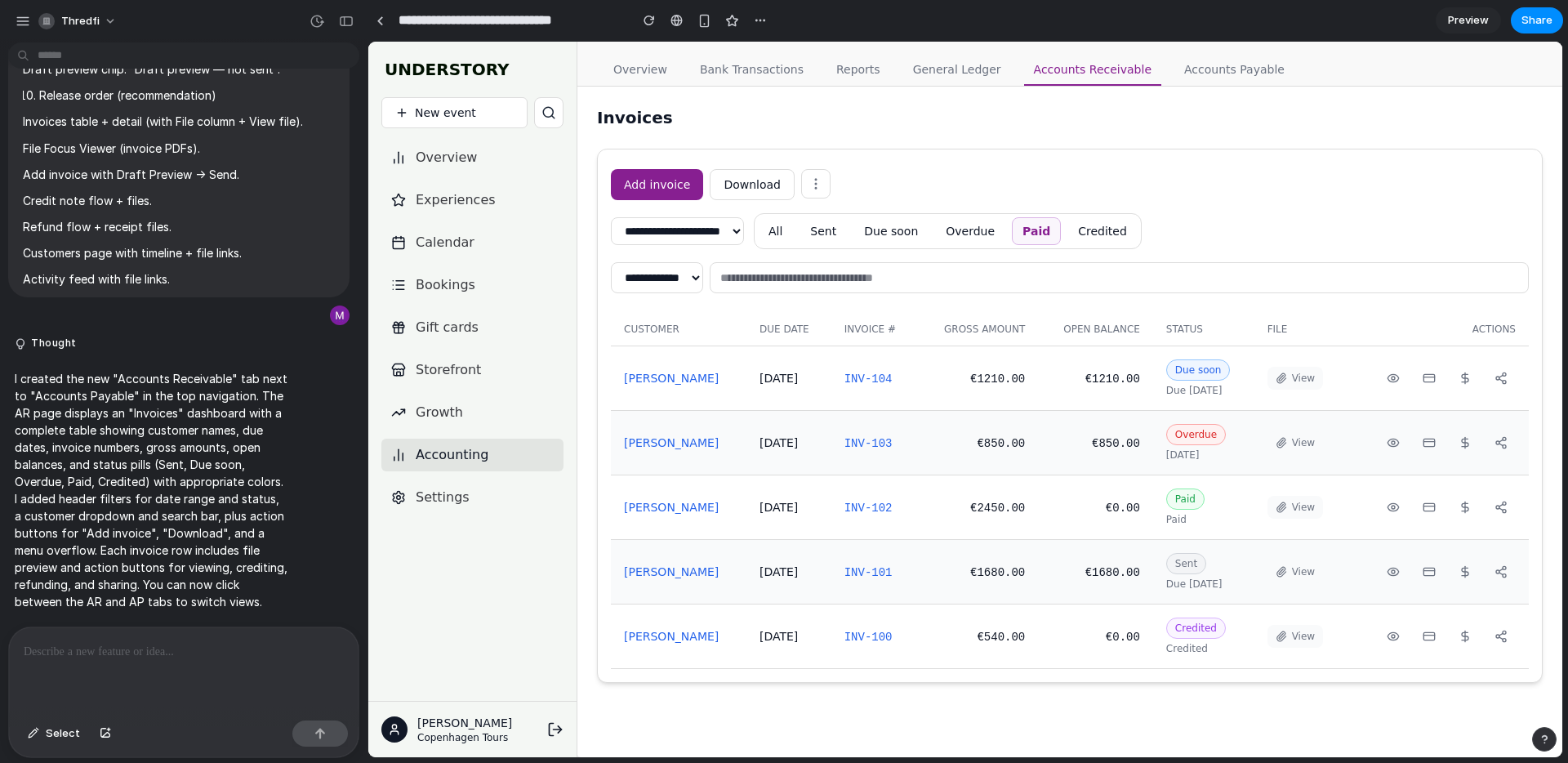
click at [1111, 238] on button "Credited" at bounding box center [1102, 231] width 70 height 28
click at [828, 231] on div "All Sent Due soon Overdue Paid Credited" at bounding box center [949, 231] width 391 height 36
click at [793, 235] on button "All" at bounding box center [775, 231] width 35 height 28
click at [705, 241] on select "**********" at bounding box center [677, 231] width 133 height 28
click at [611, 217] on select "**********" at bounding box center [677, 231] width 133 height 28
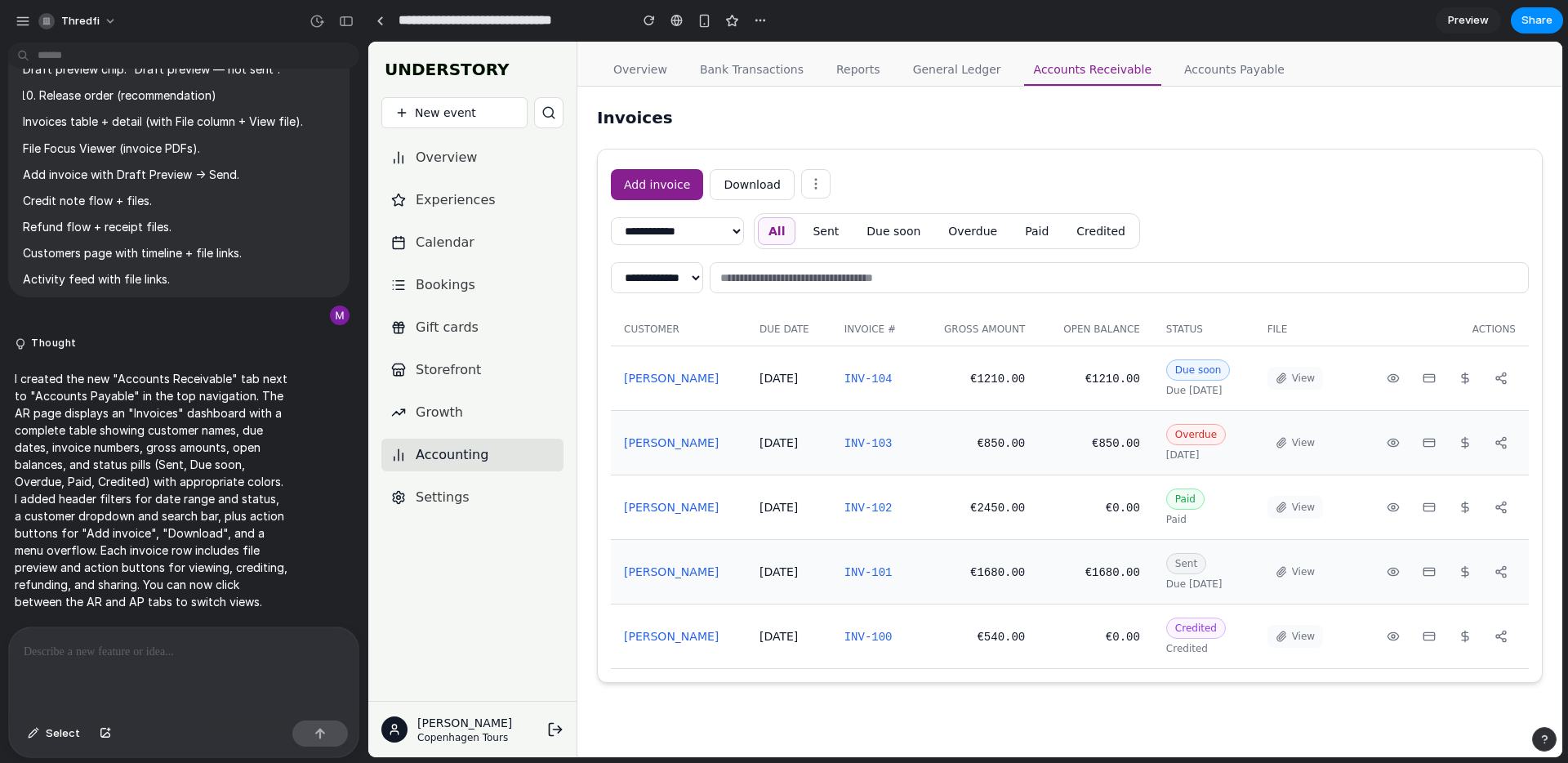
click at [735, 237] on select "**********" at bounding box center [677, 231] width 133 height 28
click at [611, 217] on select "**********" at bounding box center [677, 231] width 133 height 28
click at [718, 224] on select "**********" at bounding box center [677, 231] width 133 height 28
select select "**********"
click at [611, 217] on select "**********" at bounding box center [677, 231] width 133 height 28
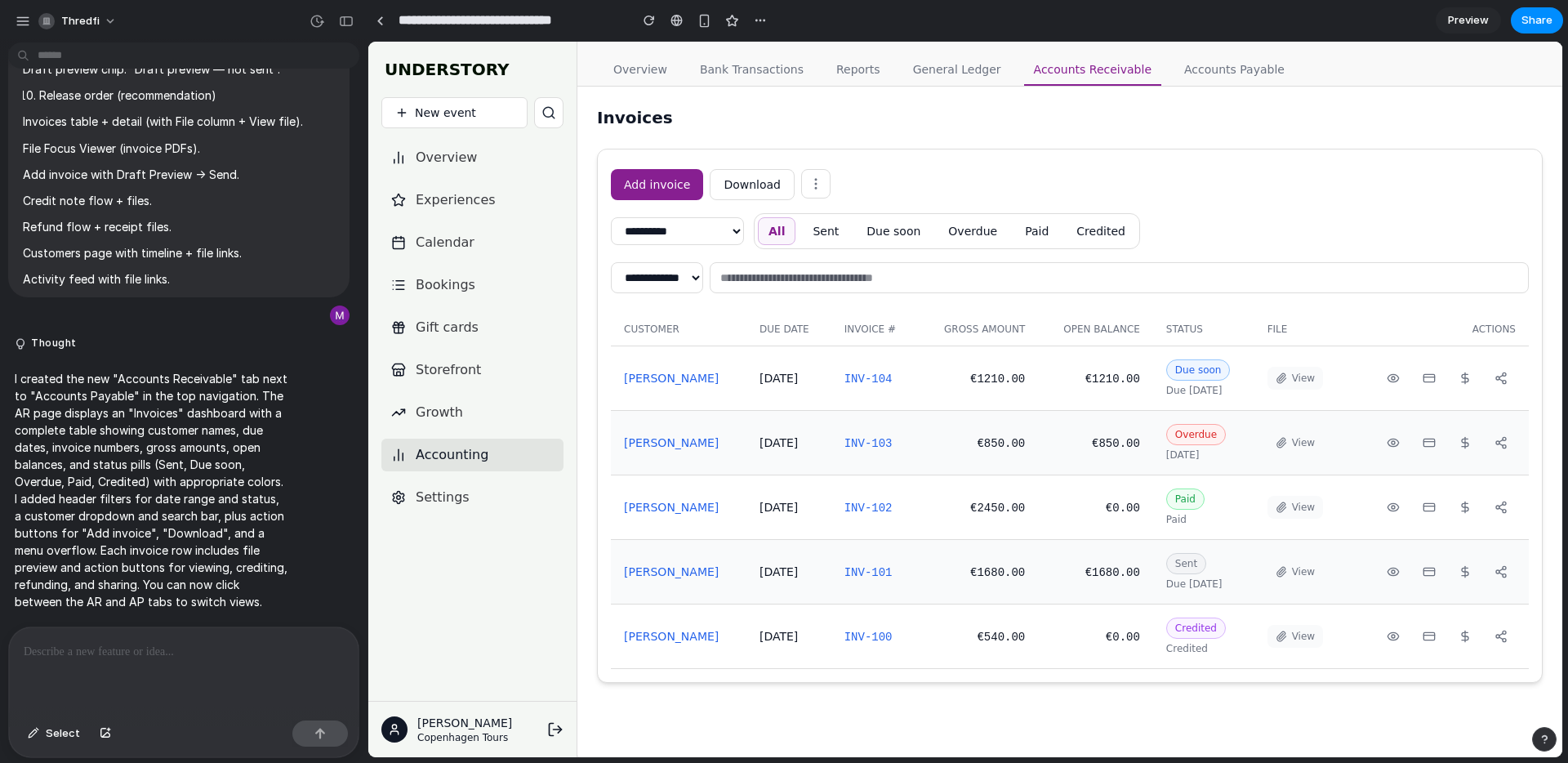
click at [781, 184] on button "Download" at bounding box center [752, 185] width 85 height 31
click at [808, 184] on icon at bounding box center [815, 183] width 15 height 15
click at [609, 195] on div "**********" at bounding box center [1069, 419] width 944 height 526
click at [647, 191] on button "Add invoice" at bounding box center [656, 185] width 93 height 31
click at [1008, 174] on div "Add invoice Download" at bounding box center [1069, 185] width 917 height 31
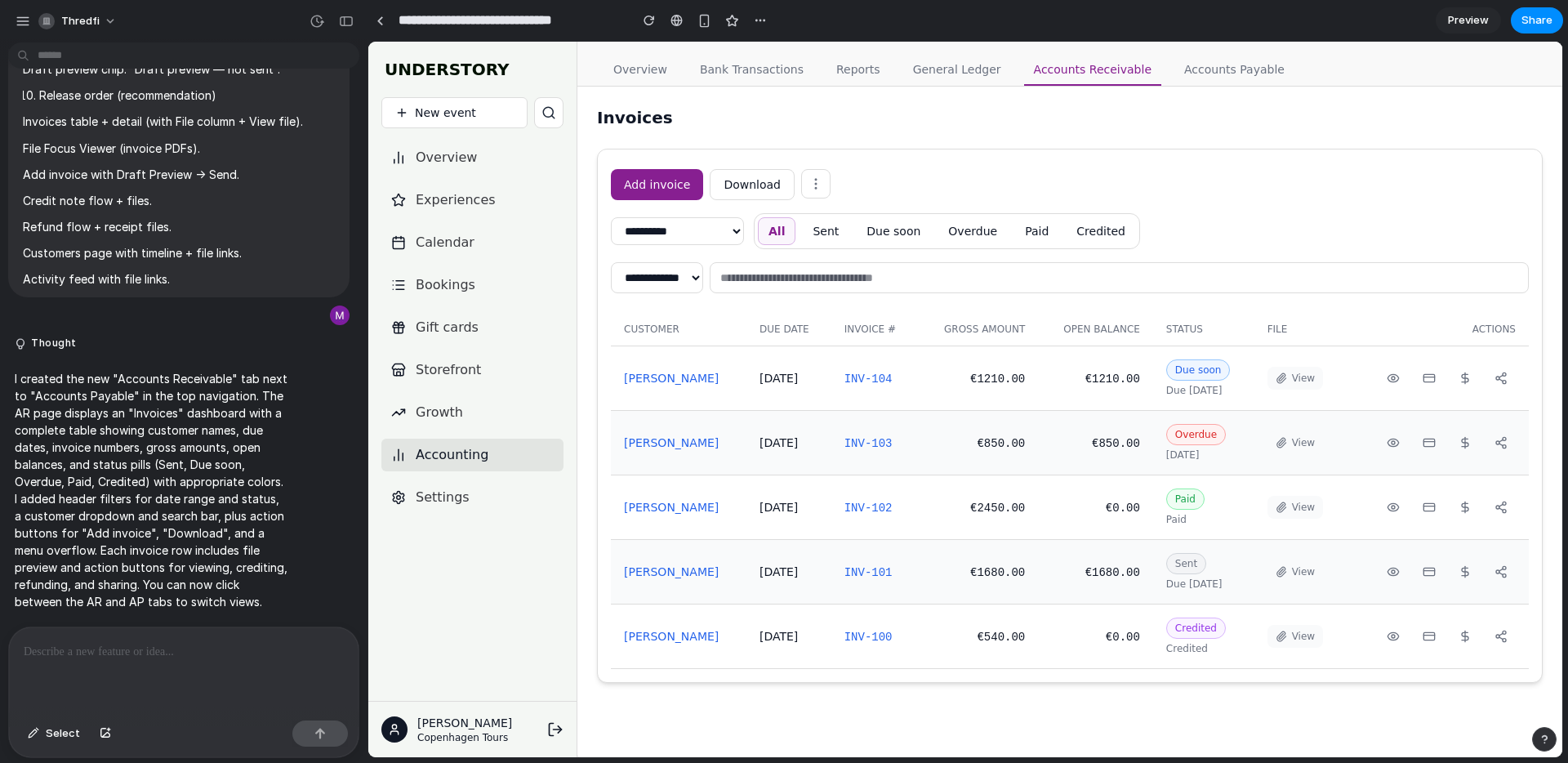
drag, startPoint x: 1406, startPoint y: 370, endPoint x: 1393, endPoint y: 380, distance: 16.4
click at [1405, 371] on button at bounding box center [1393, 377] width 29 height 22
click at [1393, 380] on circle at bounding box center [1393, 378] width 3 height 3
click at [1291, 376] on button "View" at bounding box center [1294, 377] width 56 height 22
drag, startPoint x: 1519, startPoint y: 389, endPoint x: 1509, endPoint y: 385, distance: 10.8
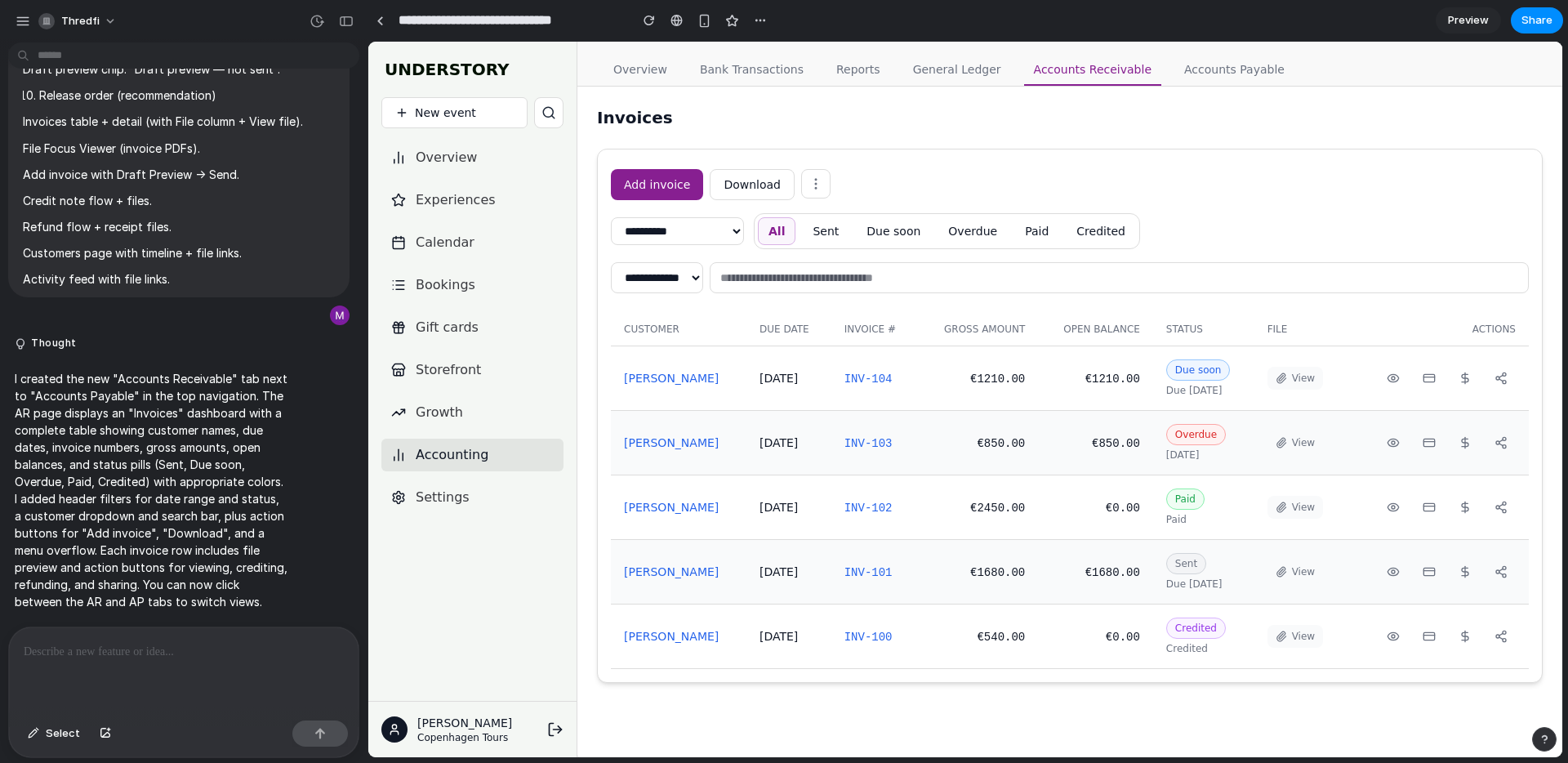
click at [1519, 389] on td at bounding box center [1437, 378] width 183 height 64
click at [1507, 383] on icon at bounding box center [1500, 377] width 13 height 13
click at [1470, 381] on icon at bounding box center [1464, 377] width 13 height 13
click at [1428, 382] on rect at bounding box center [1428, 378] width 11 height 8
click at [169, 663] on div at bounding box center [183, 670] width 350 height 87
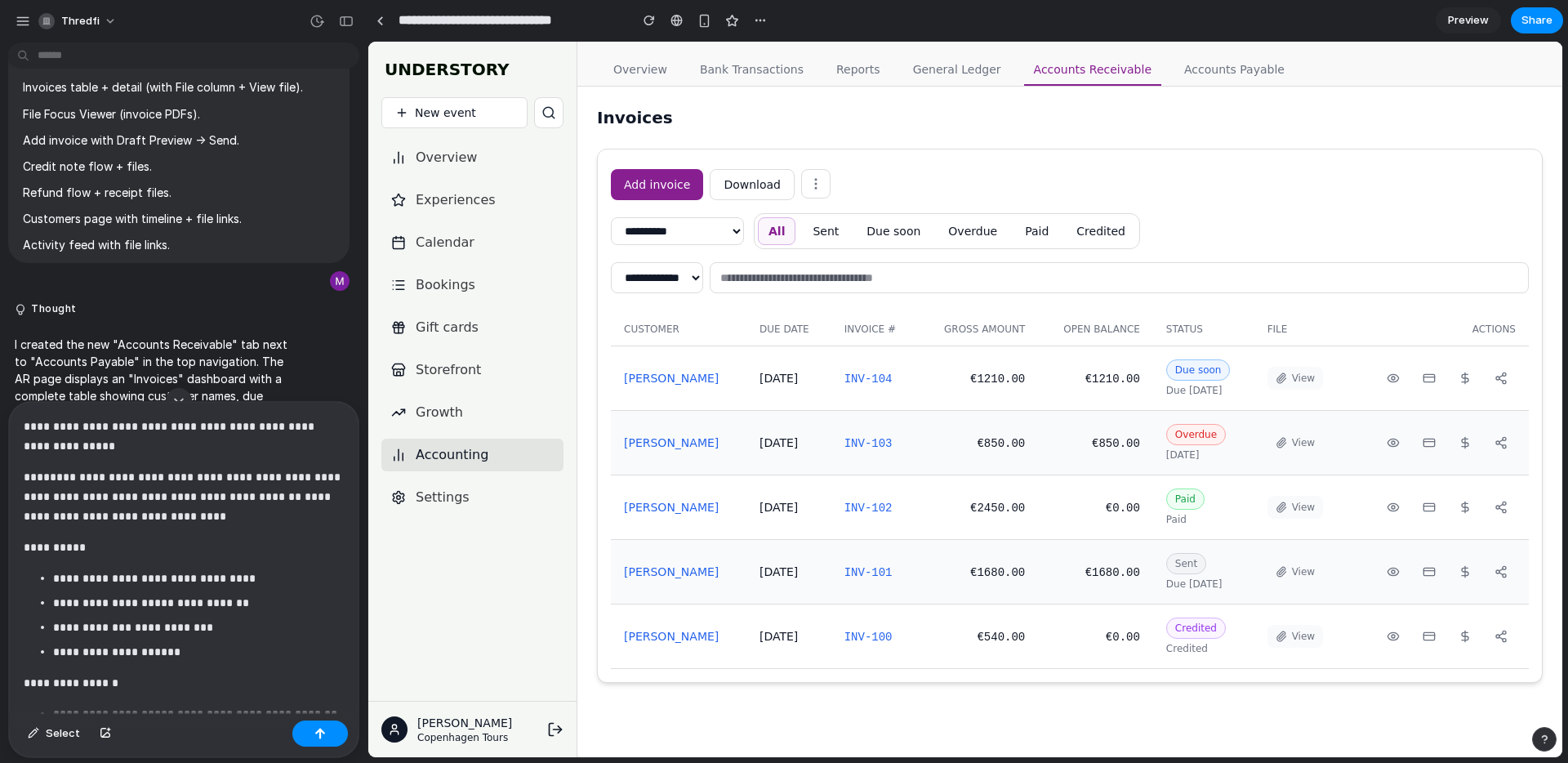
scroll to position [648, 0]
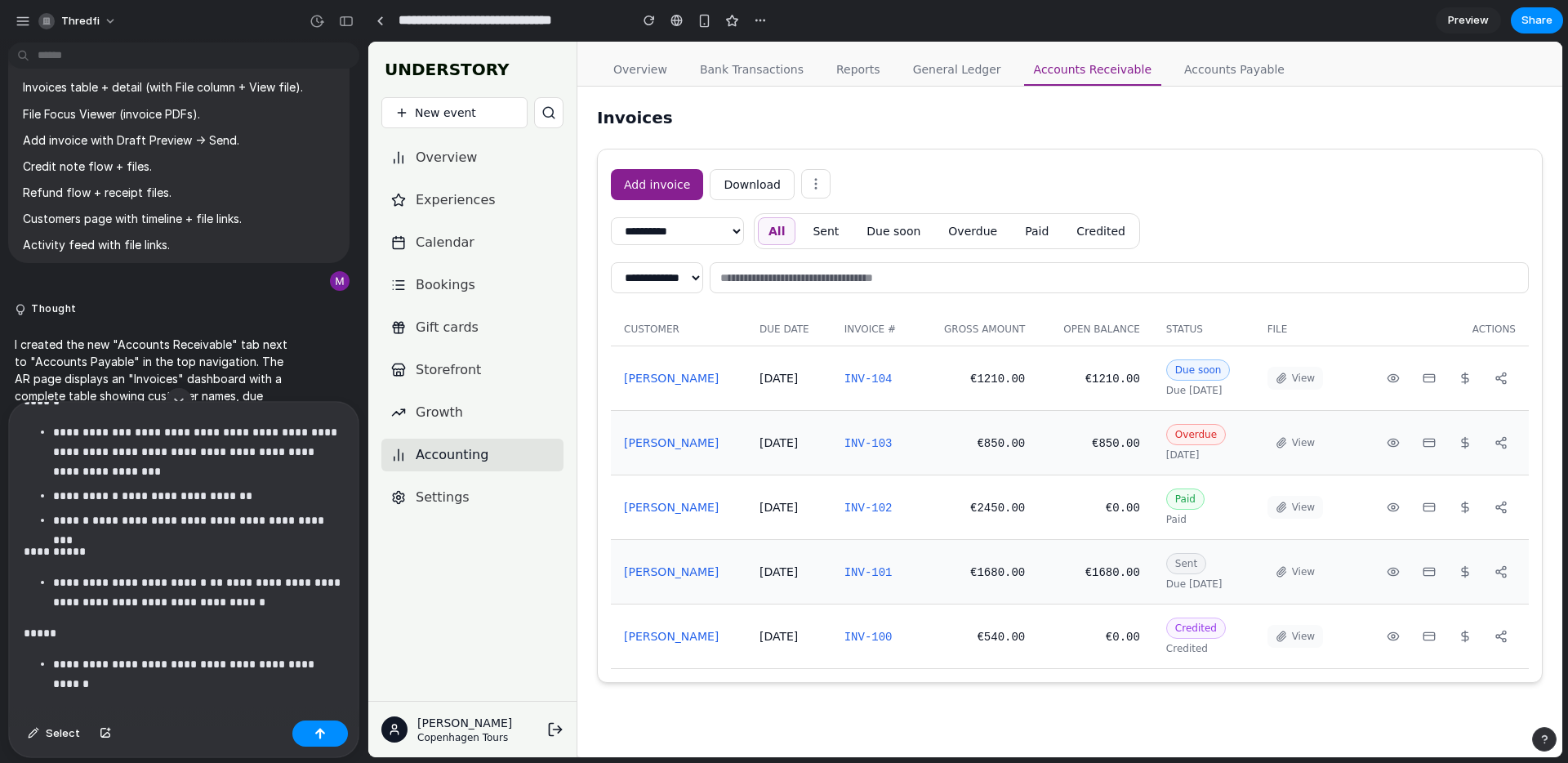
click at [275, 645] on div "**********" at bounding box center [183, 558] width 350 height 312
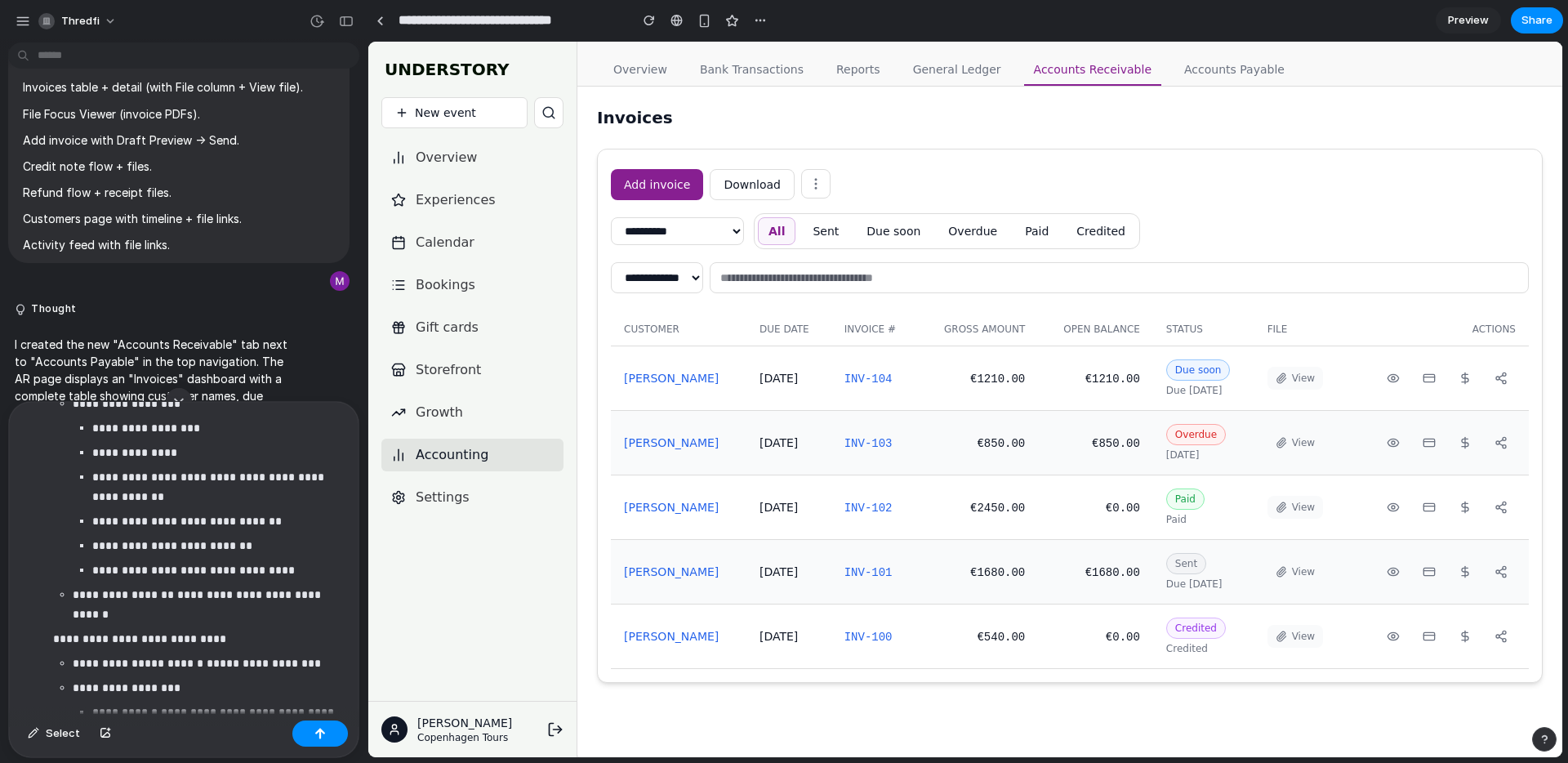
scroll to position [1565, 0]
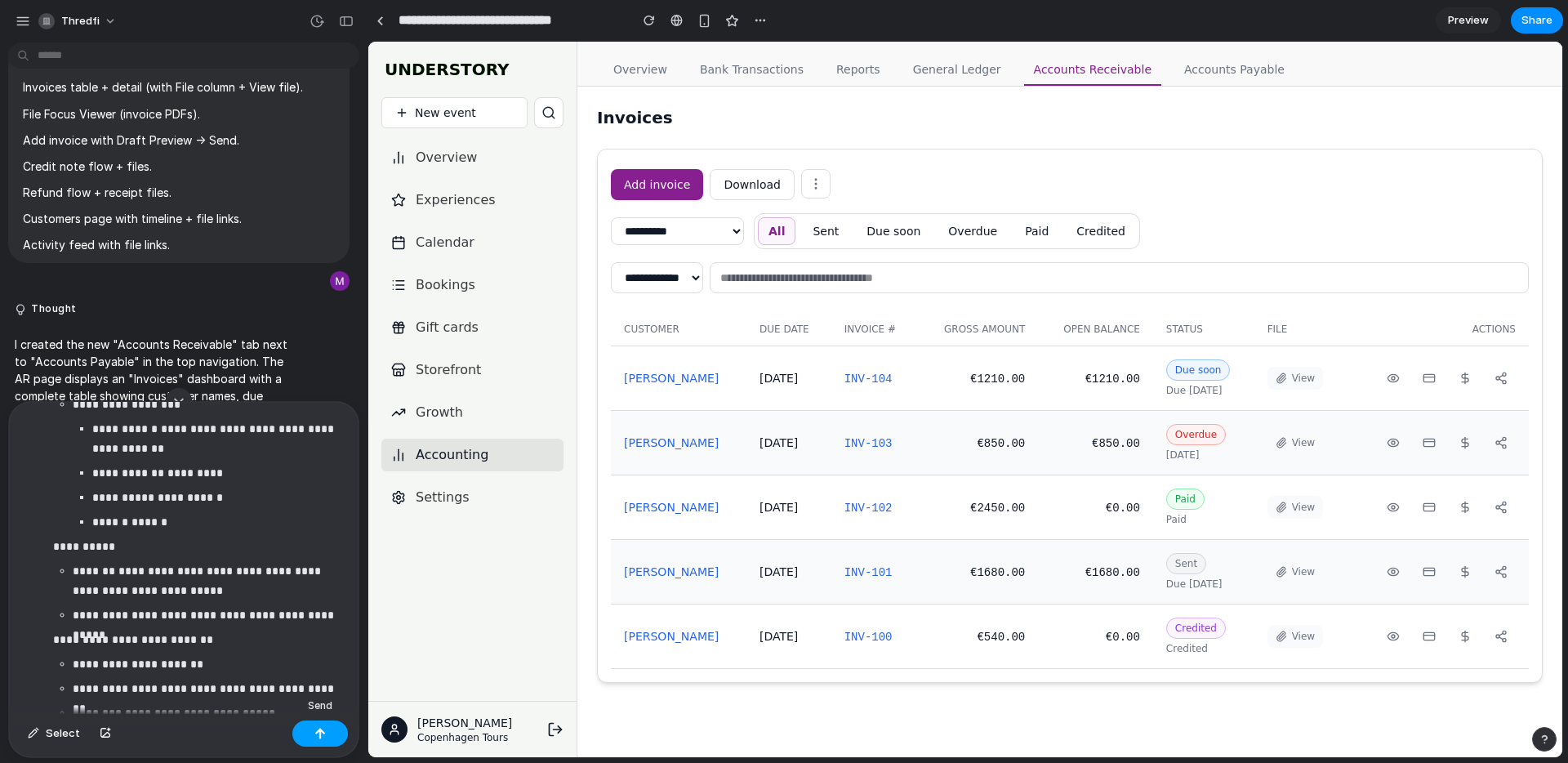
click at [311, 729] on button "button" at bounding box center [319, 734] width 56 height 26
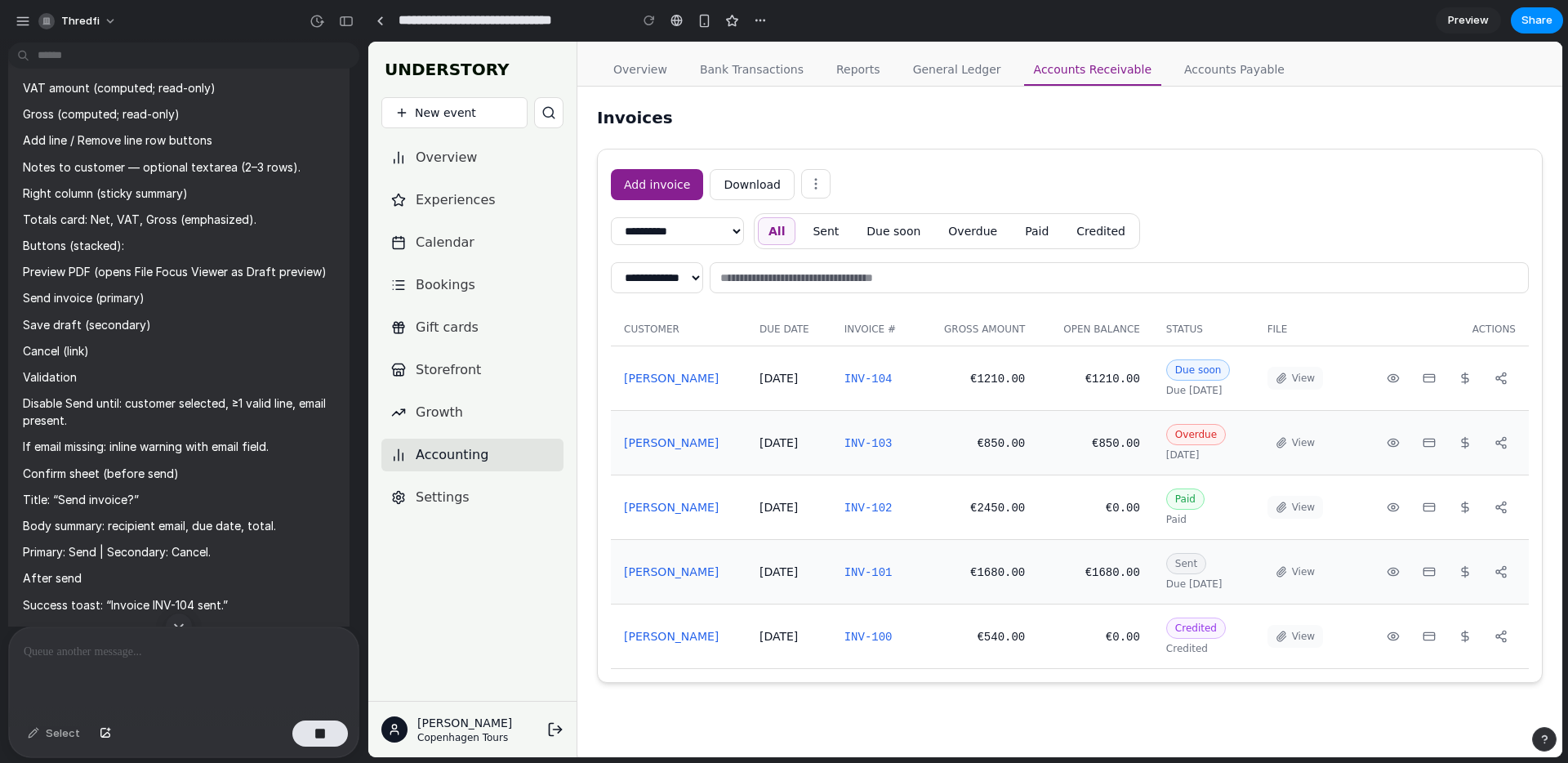
scroll to position [9102, 0]
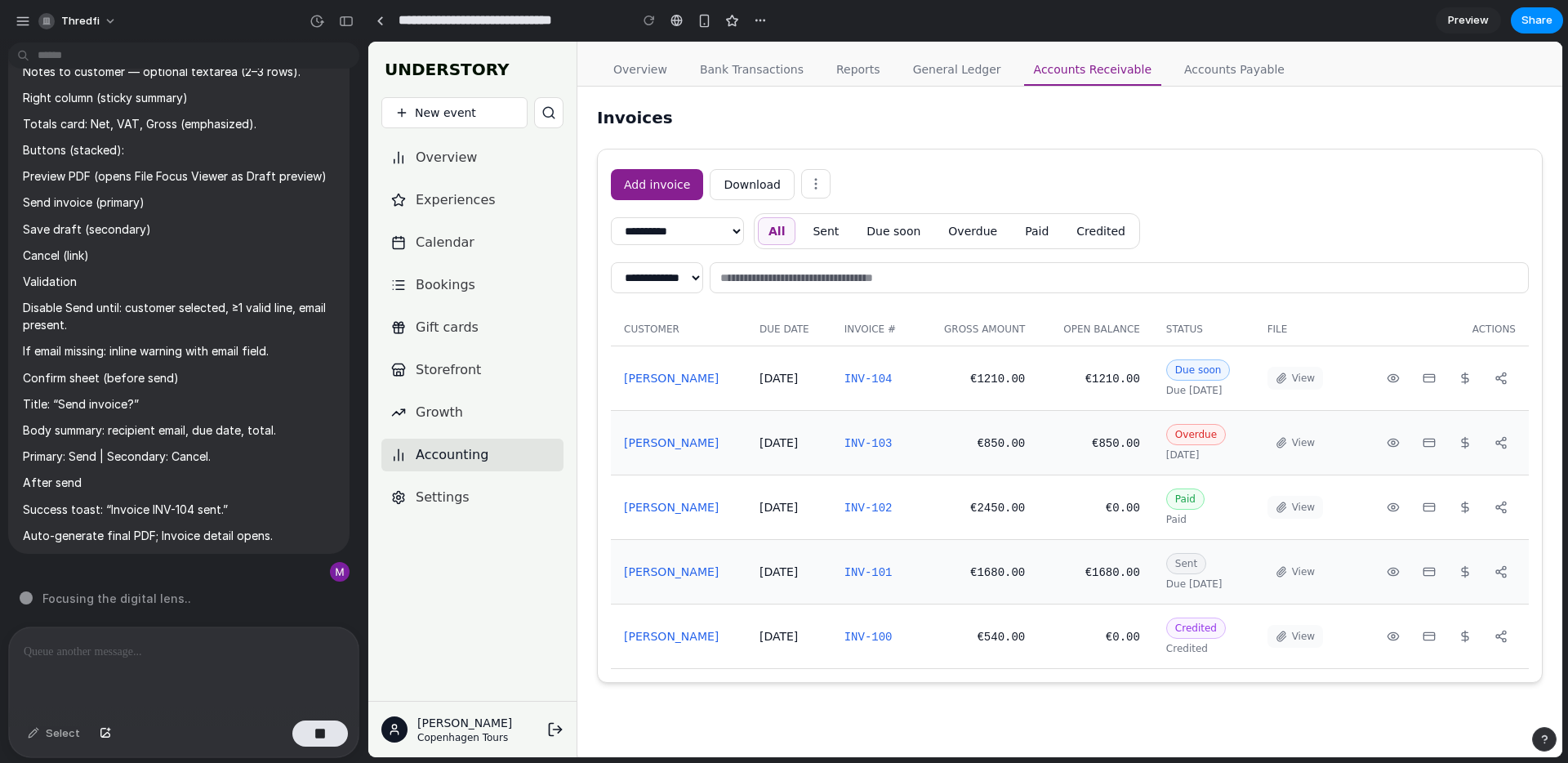
click at [819, 179] on button at bounding box center [816, 184] width 29 height 29
click at [815, 182] on icon at bounding box center [815, 183] width 15 height 15
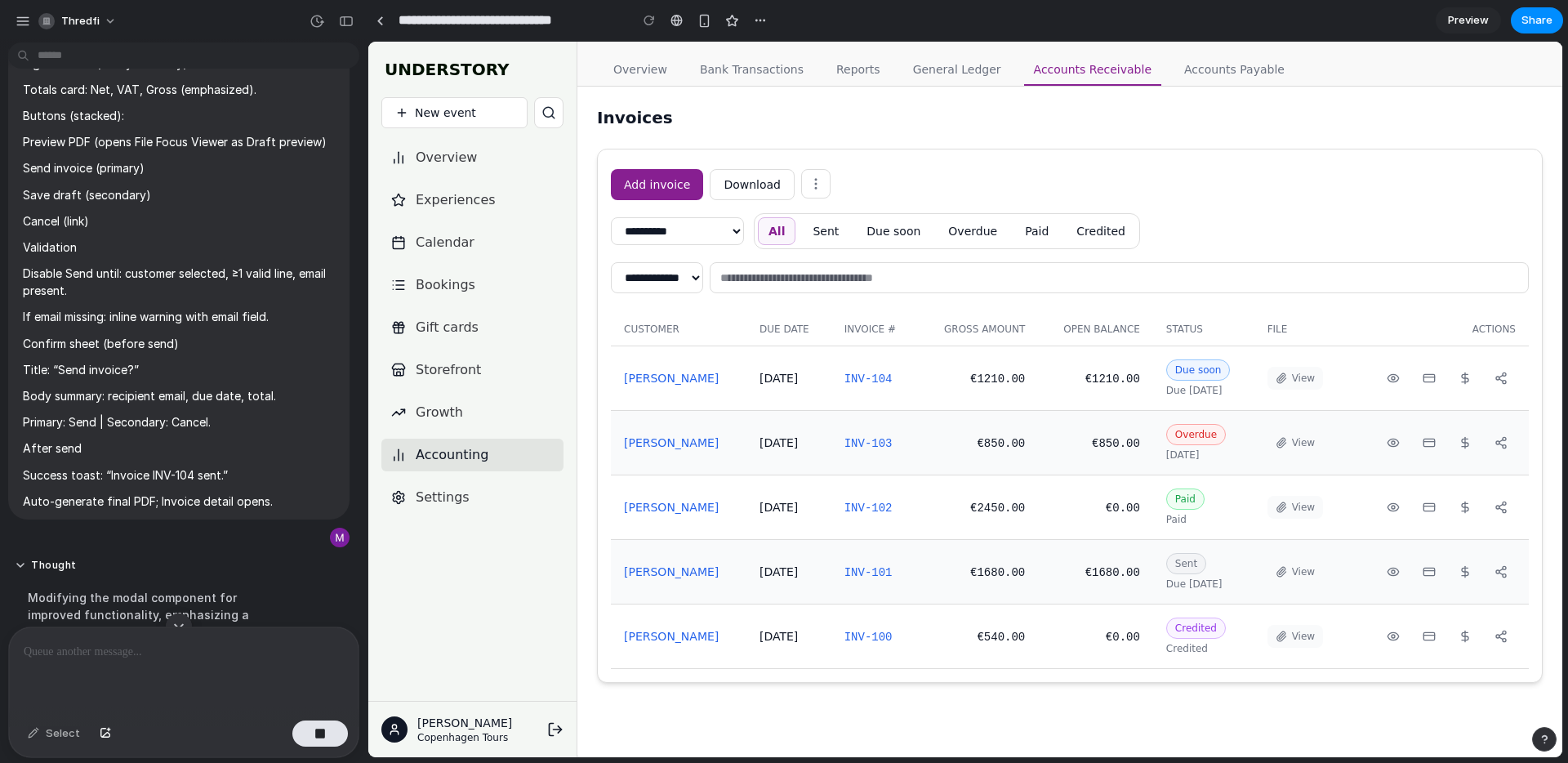
scroll to position [9437, 0]
